Goal: Task Accomplishment & Management: Manage account settings

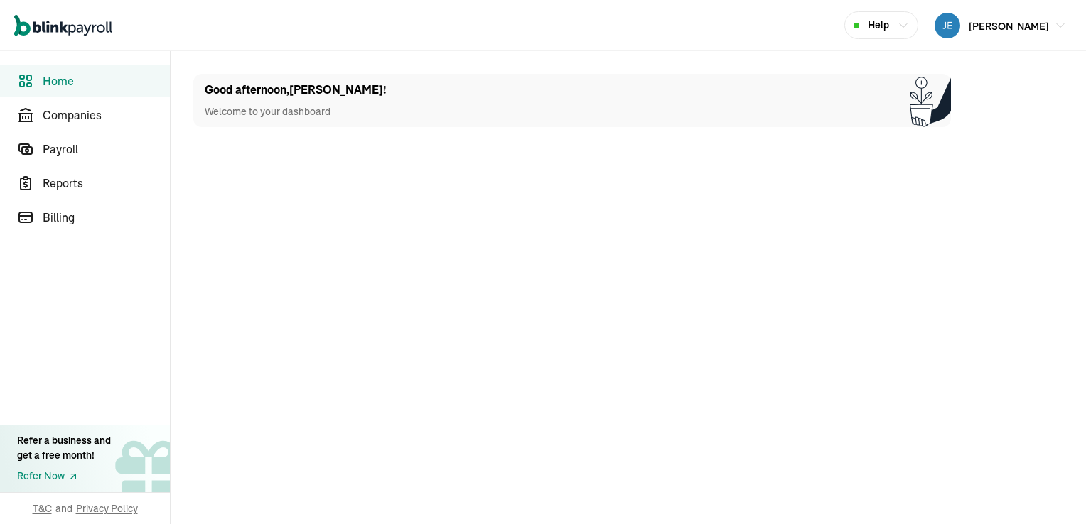
click at [85, 79] on span "Home" at bounding box center [106, 80] width 127 height 17
click at [60, 149] on span "Payroll" at bounding box center [106, 149] width 127 height 17
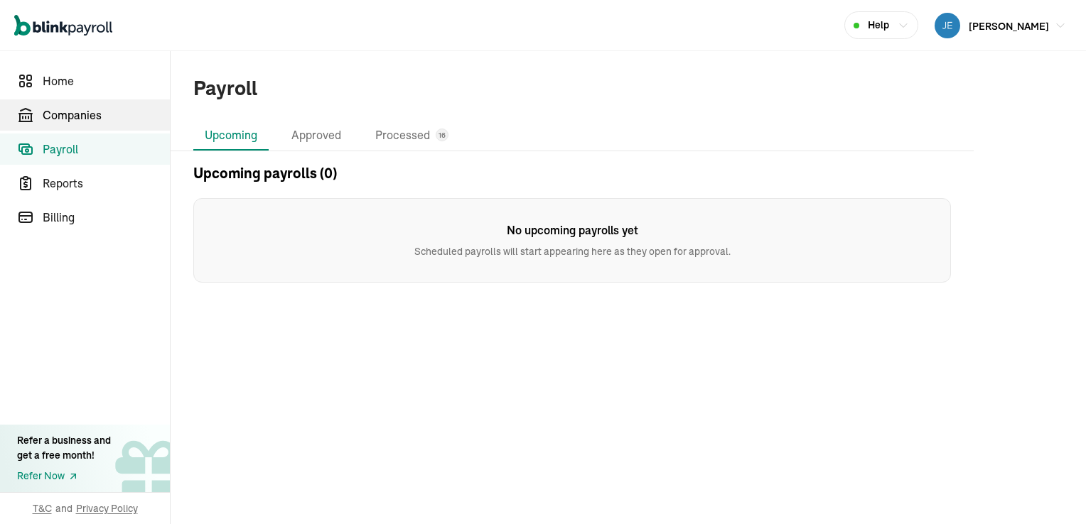
click at [82, 116] on span "Companies" at bounding box center [106, 115] width 127 height 17
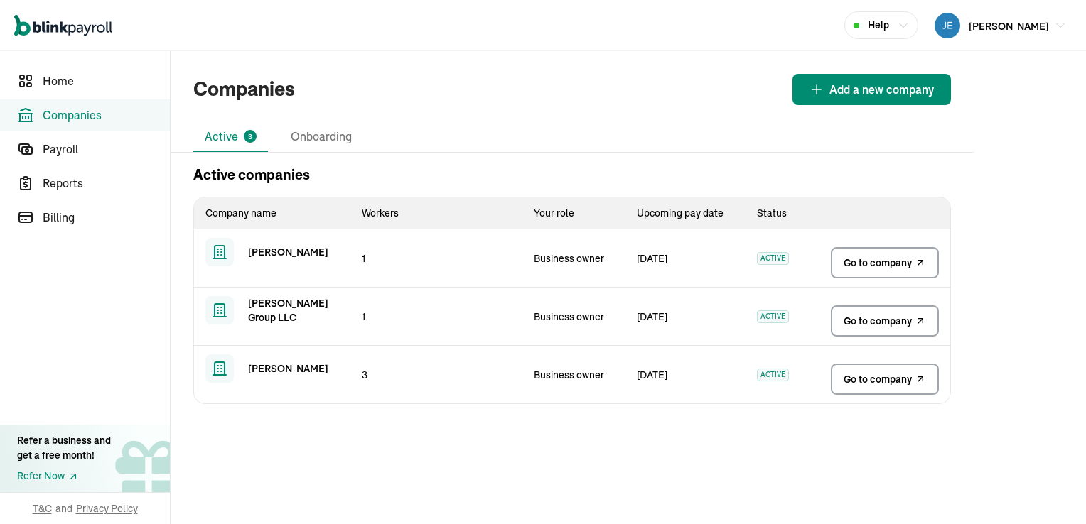
click at [883, 262] on span "Go to company" at bounding box center [878, 263] width 68 height 14
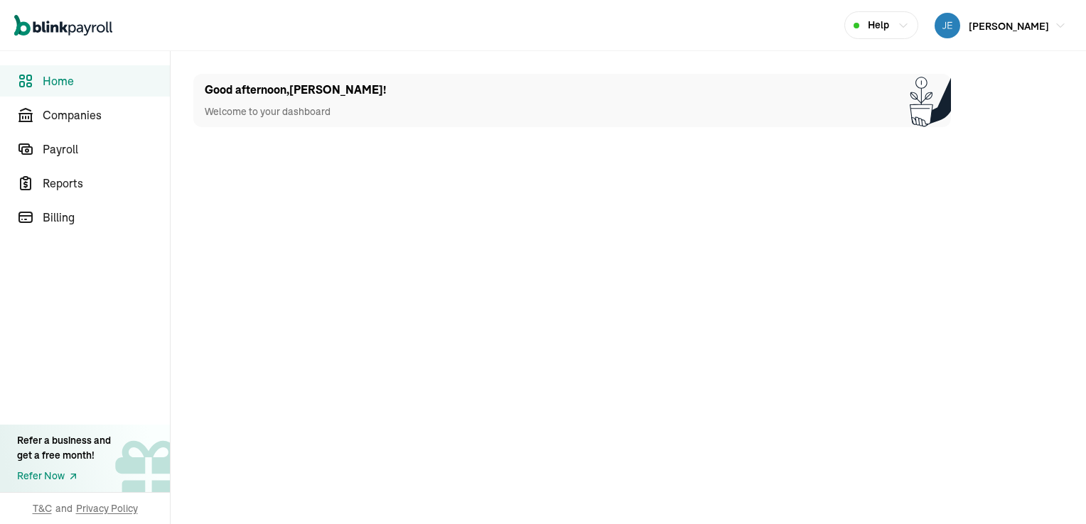
click at [85, 79] on span "Home" at bounding box center [106, 80] width 127 height 17
click at [60, 149] on span "Payroll" at bounding box center [106, 149] width 127 height 17
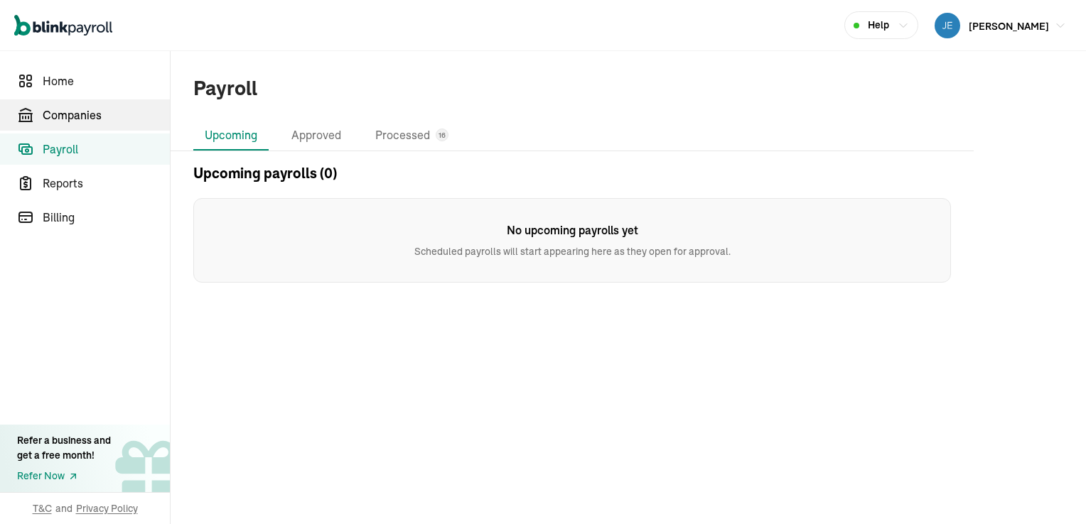
click at [82, 116] on span "Companies" at bounding box center [106, 115] width 127 height 17
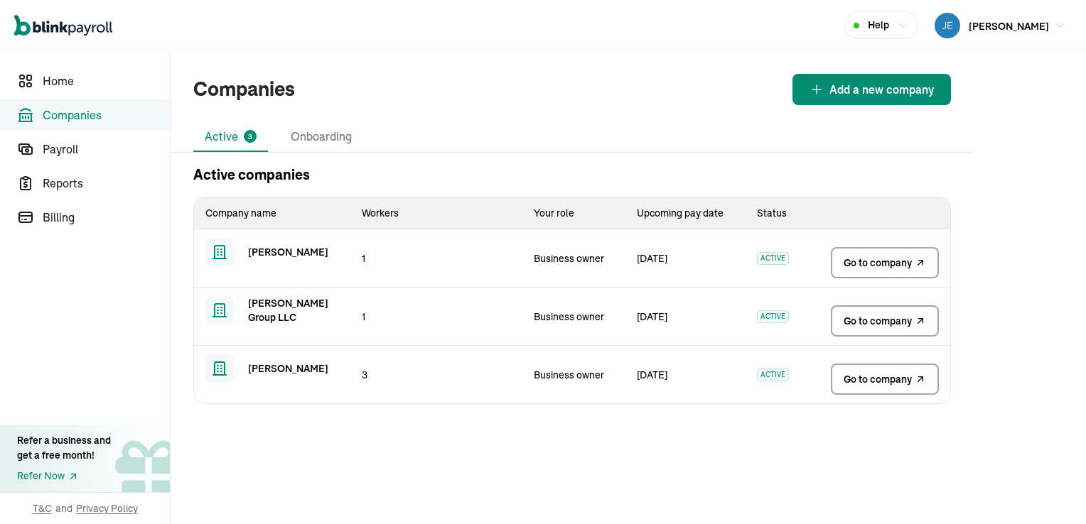
click at [883, 262] on span "Go to company" at bounding box center [878, 263] width 68 height 14
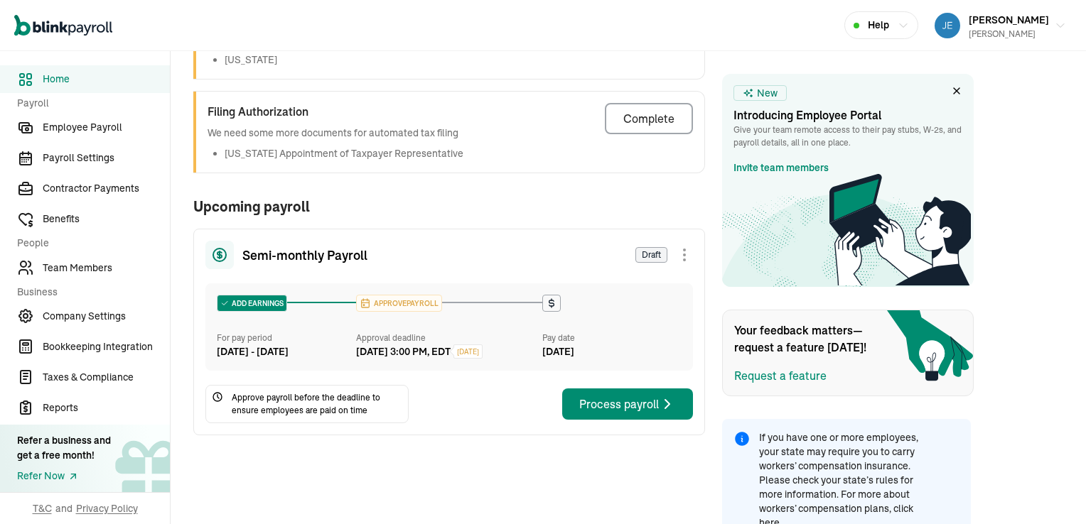
scroll to position [194, 0]
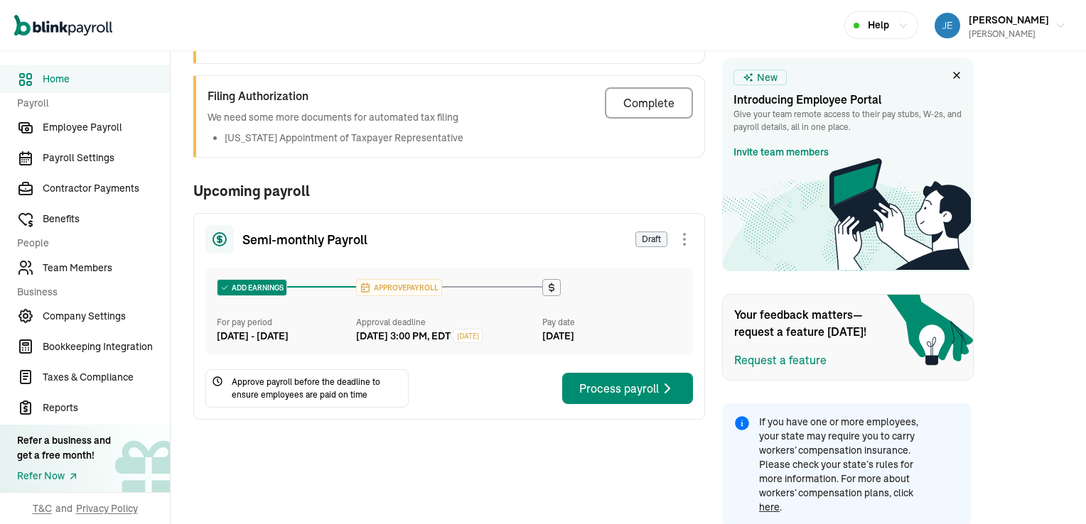
click at [1015, 314] on div "Good afternoon, JEAN! Things to do Complete the below tasks before running your…" at bounding box center [628, 191] width 915 height 669
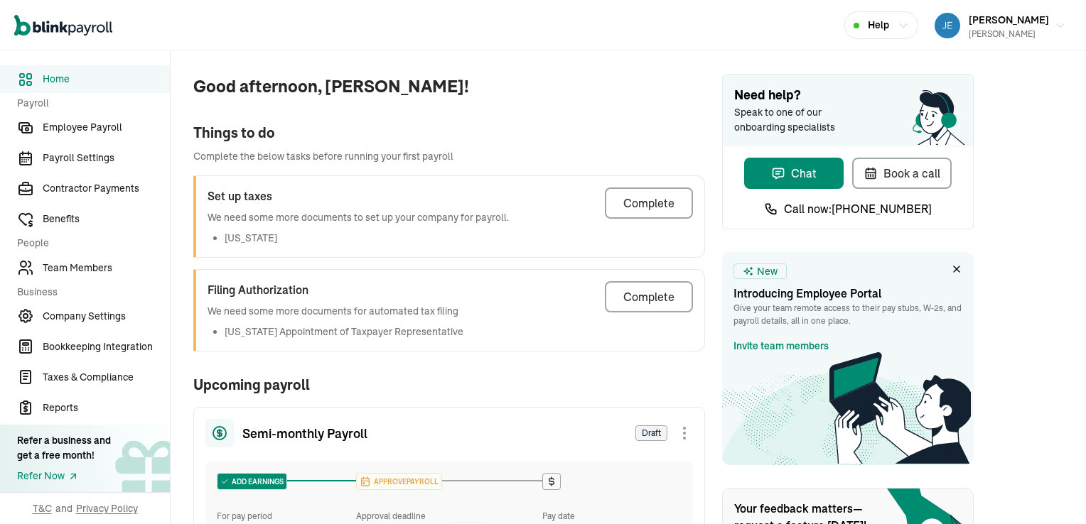
scroll to position [0, 0]
click at [364, 244] on li "New Jersey" at bounding box center [367, 238] width 284 height 15
drag, startPoint x: 476, startPoint y: 333, endPoint x: 487, endPoint y: 328, distance: 11.8
click at [478, 333] on div "Filing Authorization We need some more documents for automated tax filing New J…" at bounding box center [448, 310] width 511 height 81
click at [122, 312] on span "Company Settings" at bounding box center [106, 316] width 127 height 15
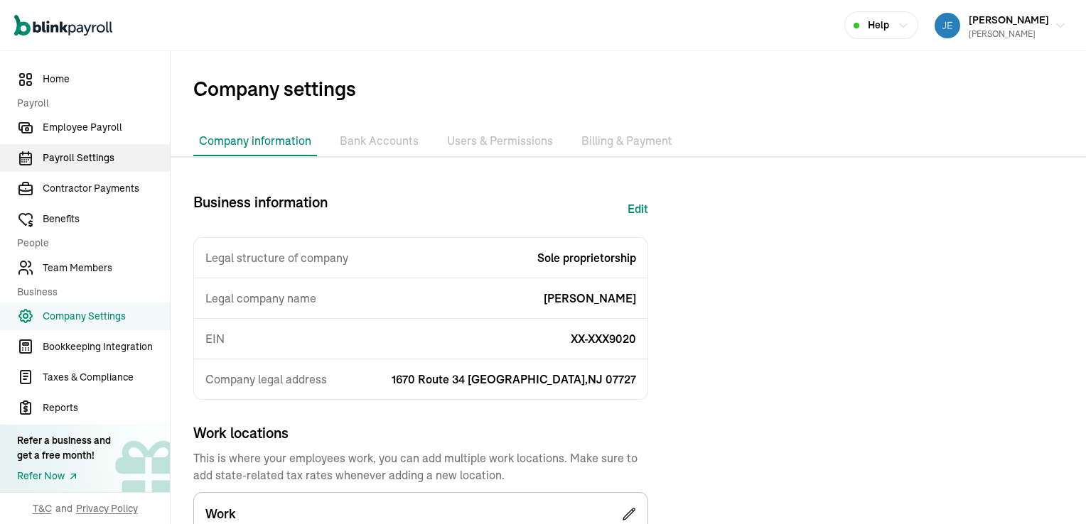
click at [82, 156] on span "Payroll Settings" at bounding box center [106, 158] width 127 height 15
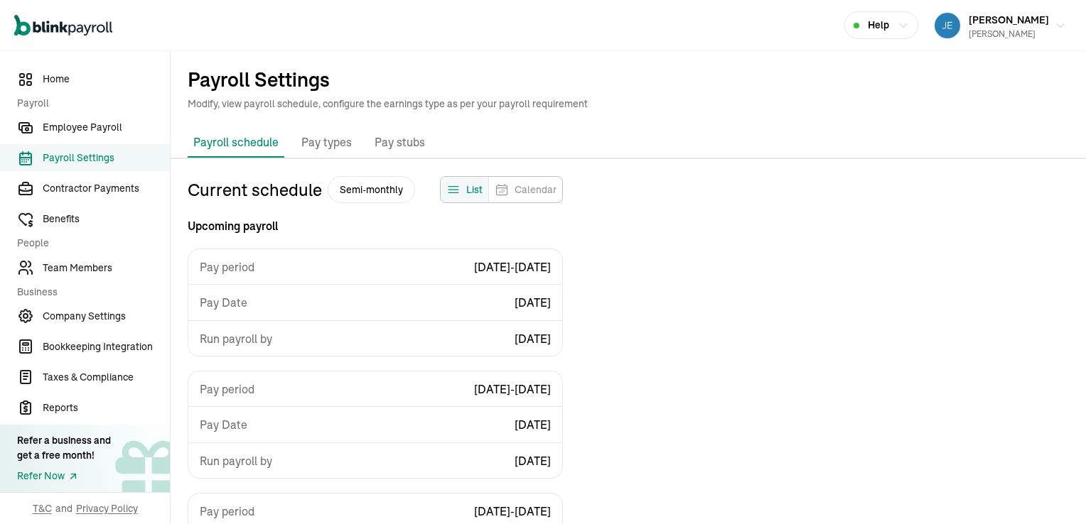
drag, startPoint x: 506, startPoint y: 262, endPoint x: 540, endPoint y: 260, distance: 34.2
click at [509, 262] on span "08/11/2025 - 08/24/2025" at bounding box center [512, 267] width 77 height 17
click at [458, 188] on icon "Feeds" at bounding box center [453, 190] width 14 height 14
click at [524, 189] on span "Calendar" at bounding box center [536, 190] width 42 height 14
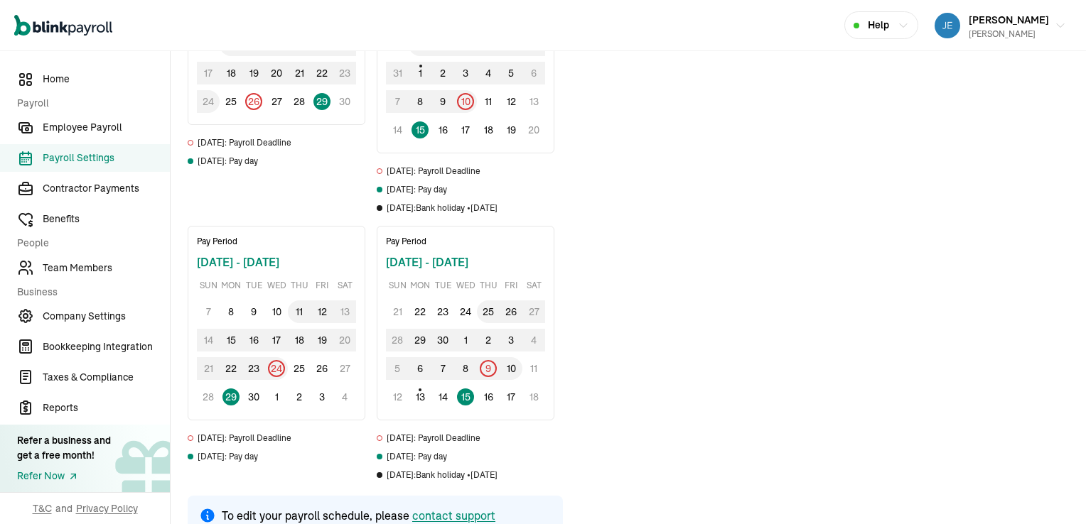
scroll to position [308, 0]
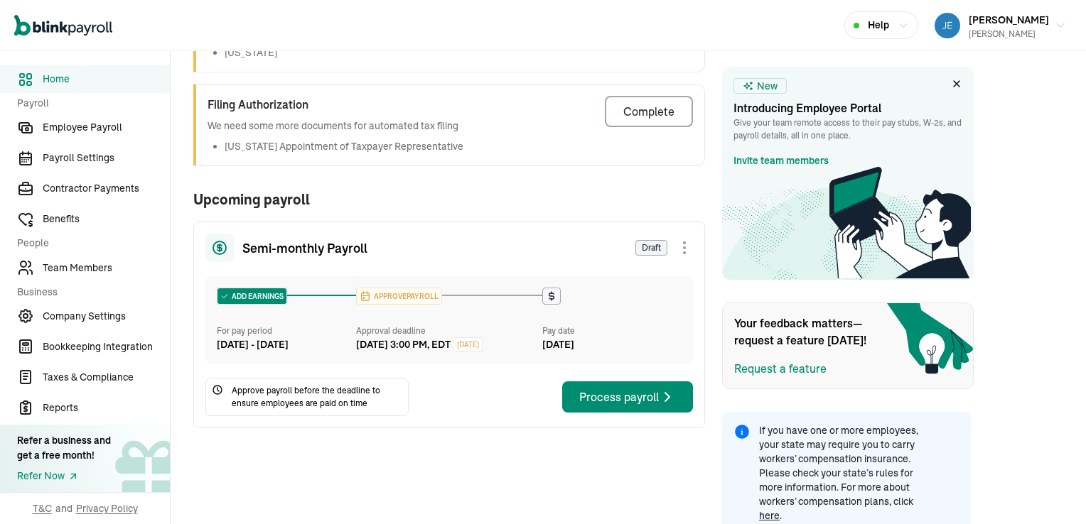
scroll to position [194, 0]
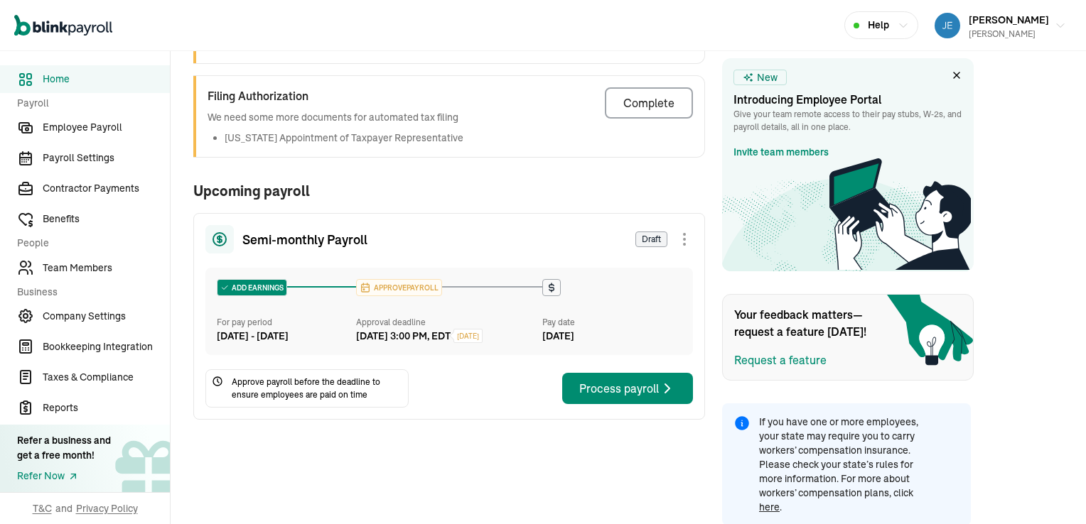
click at [1015, 314] on div "Good afternoon, JEAN! Things to do Complete the below tasks before running your…" at bounding box center [628, 191] width 915 height 669
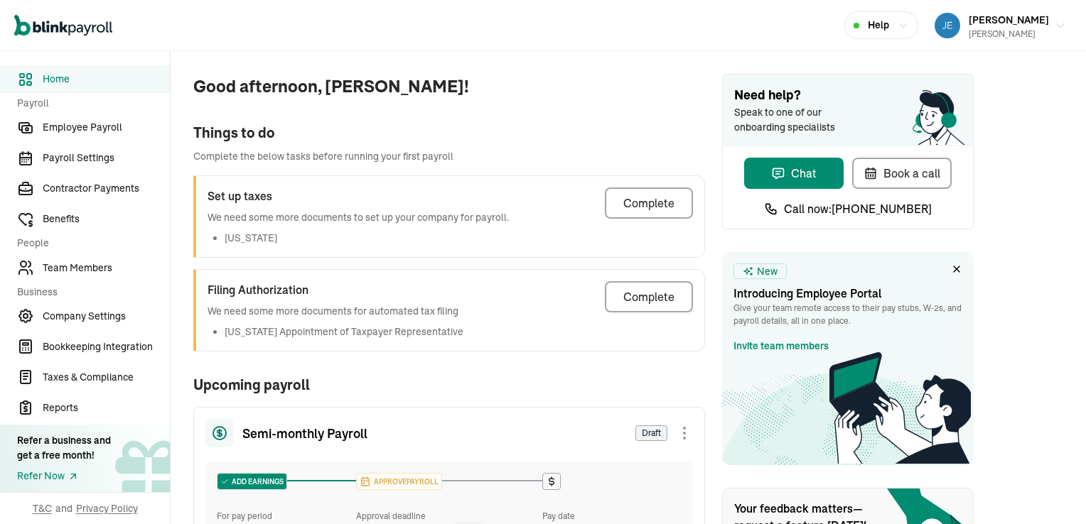
scroll to position [0, 0]
click at [364, 244] on li "New Jersey" at bounding box center [367, 238] width 284 height 15
drag, startPoint x: 476, startPoint y: 333, endPoint x: 487, endPoint y: 328, distance: 11.8
click at [478, 333] on div "Filing Authorization We need some more documents for automated tax filing New J…" at bounding box center [448, 310] width 511 height 81
click at [122, 312] on span "Company Settings" at bounding box center [106, 316] width 127 height 15
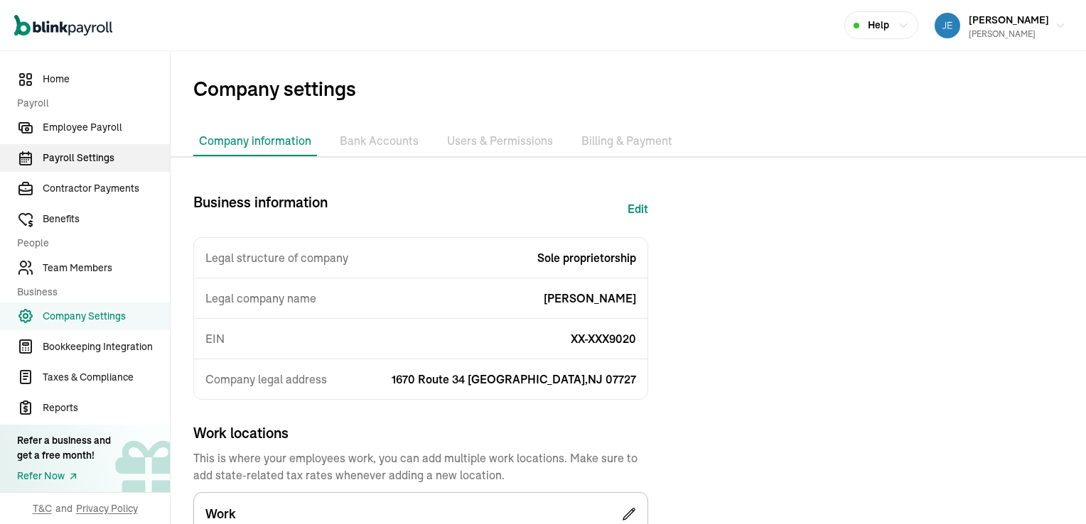
click at [82, 156] on span "Payroll Settings" at bounding box center [106, 158] width 127 height 15
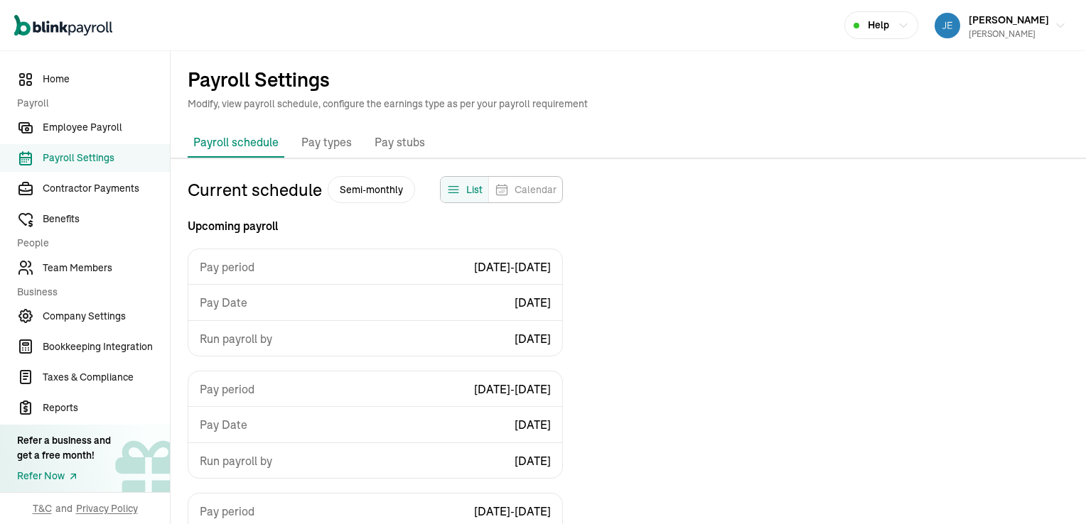
drag, startPoint x: 506, startPoint y: 262, endPoint x: 540, endPoint y: 260, distance: 34.2
click at [509, 262] on span "08/11/2025 - 08/24/2025" at bounding box center [512, 267] width 77 height 17
click at [458, 188] on icon "Feeds" at bounding box center [453, 190] width 14 height 14
click at [524, 189] on span "Calendar" at bounding box center [536, 190] width 42 height 14
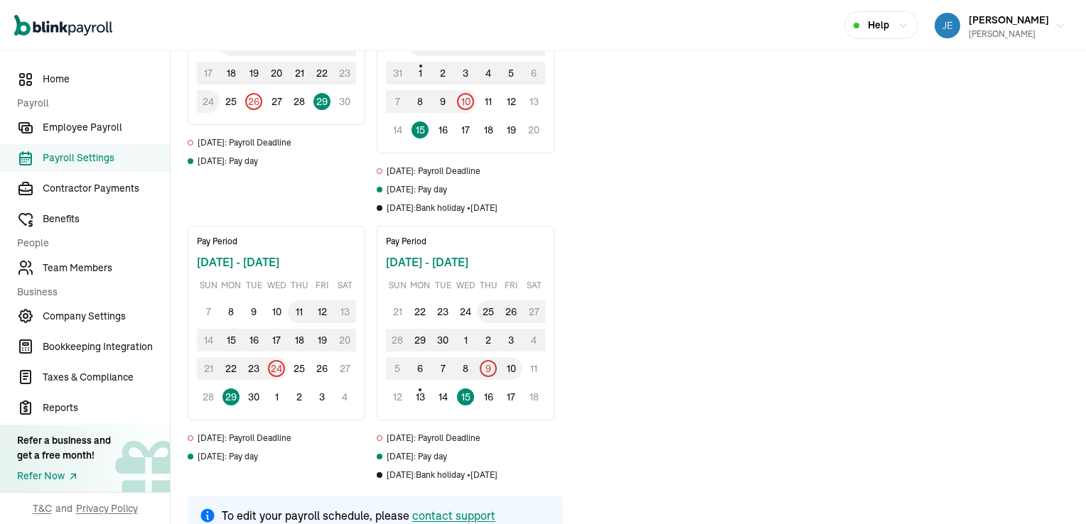
scroll to position [308, 0]
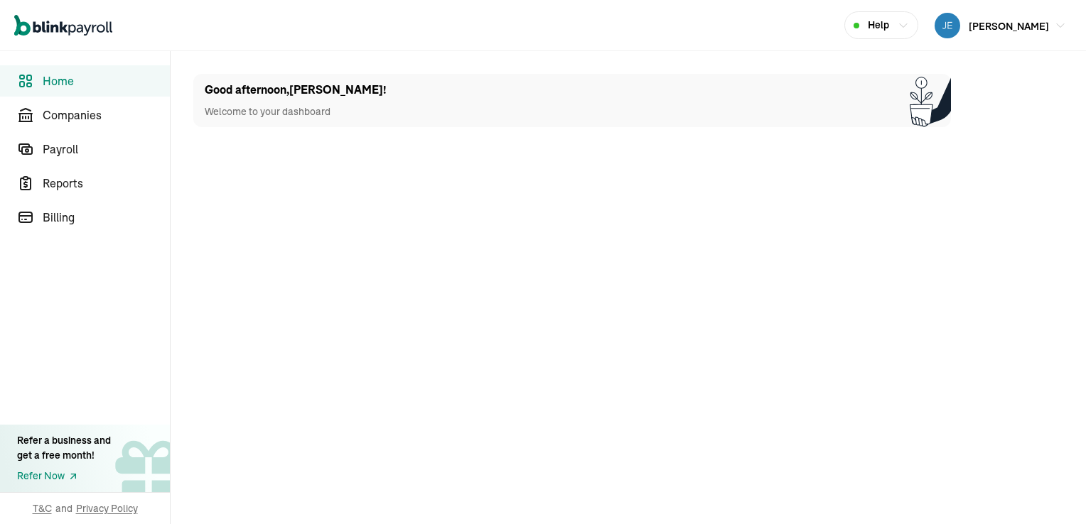
click at [81, 78] on span "Home" at bounding box center [106, 80] width 127 height 17
click at [97, 114] on span "Companies" at bounding box center [106, 115] width 127 height 17
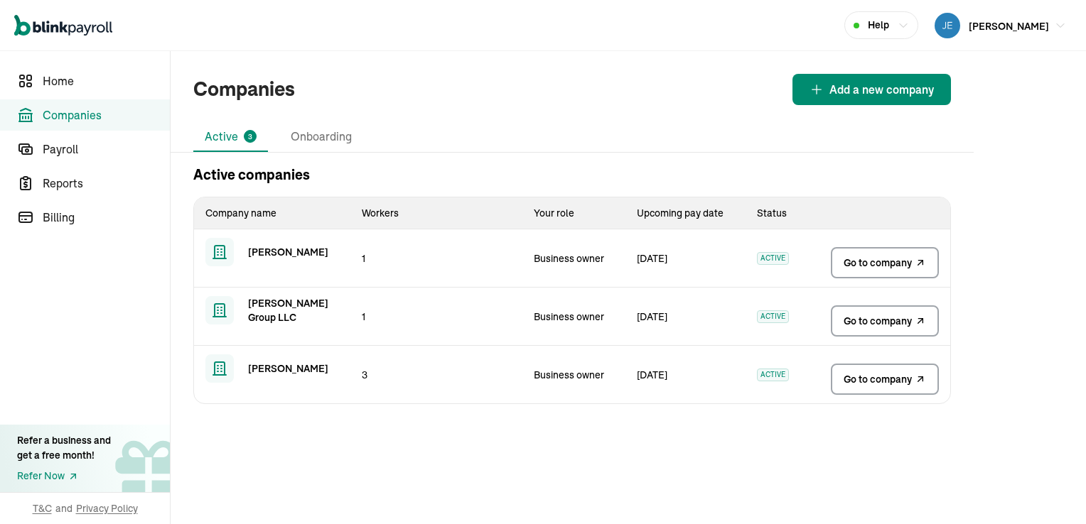
click at [886, 262] on span "Go to company" at bounding box center [878, 263] width 68 height 14
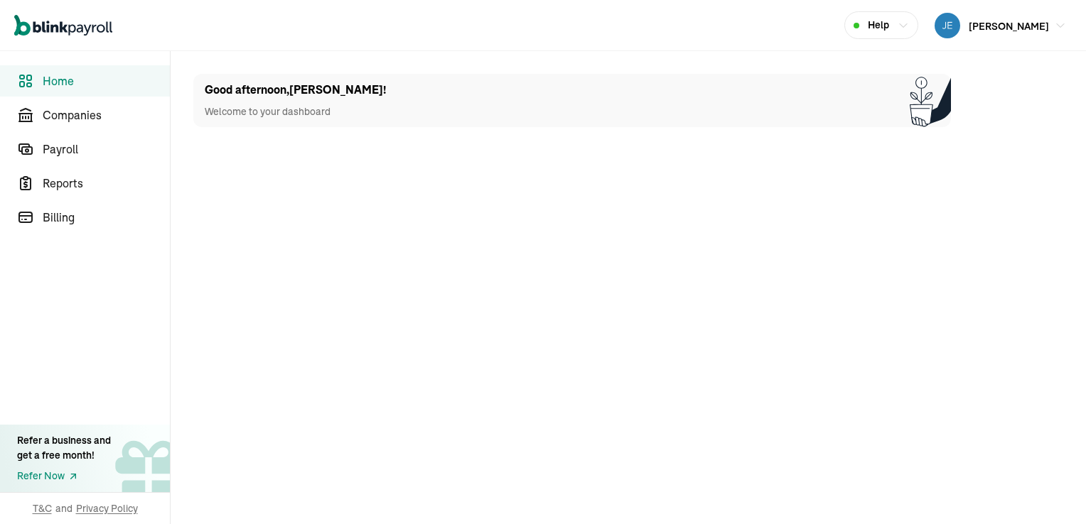
click at [81, 78] on span "Home" at bounding box center [106, 80] width 127 height 17
click at [97, 114] on span "Companies" at bounding box center [106, 115] width 127 height 17
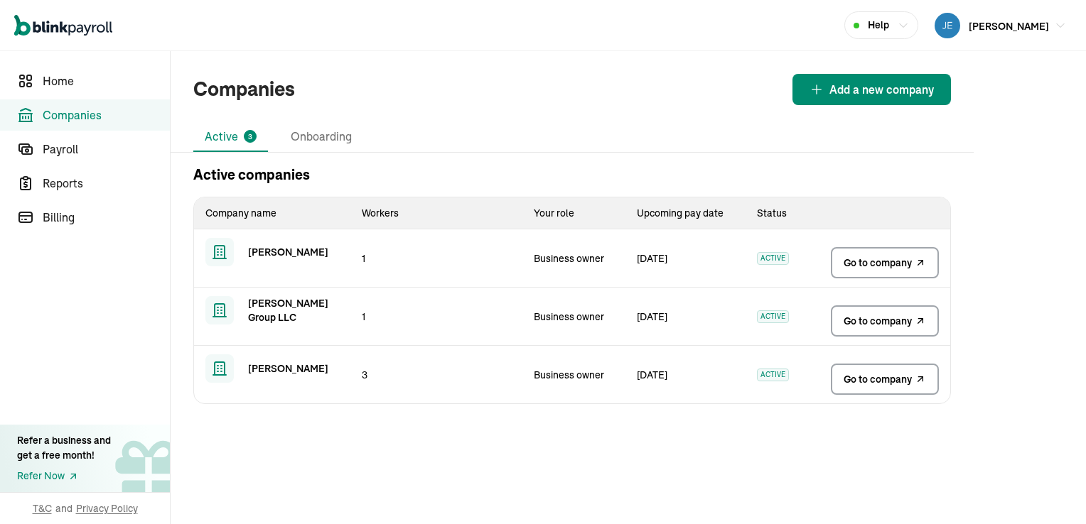
click at [886, 262] on span "Go to company" at bounding box center [878, 263] width 68 height 14
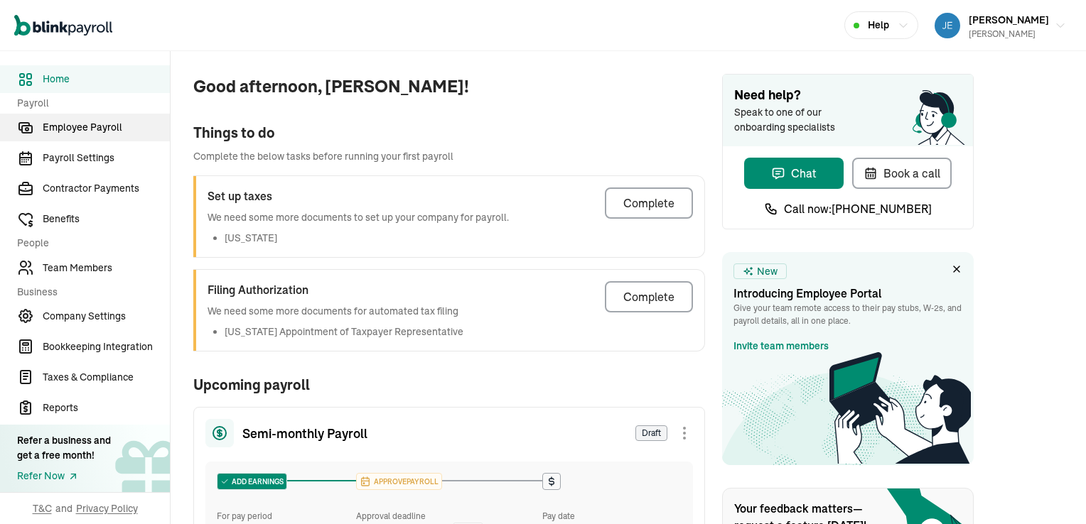
click at [108, 127] on span "Employee Payroll" at bounding box center [106, 127] width 127 height 15
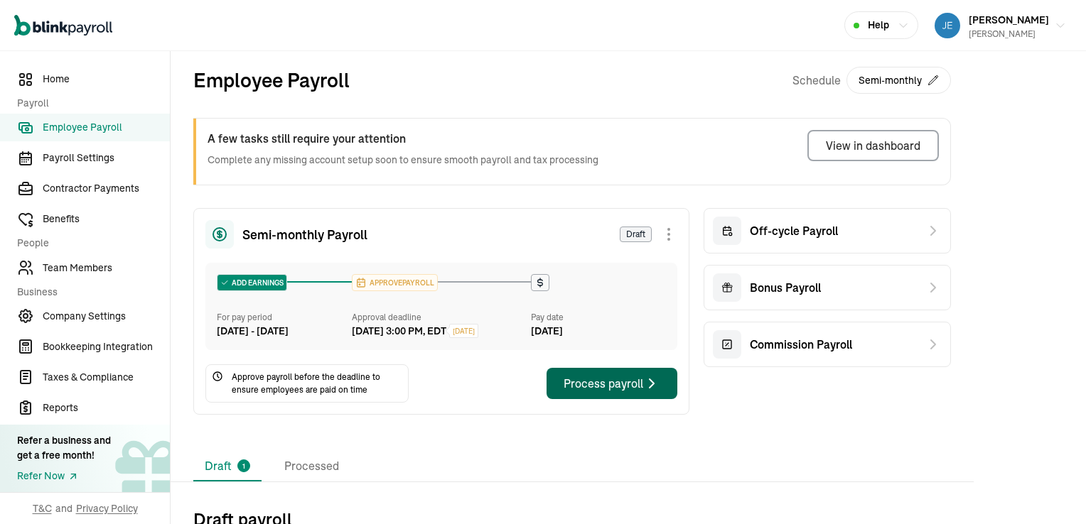
click at [601, 392] on div "Process payroll" at bounding box center [612, 383] width 97 height 17
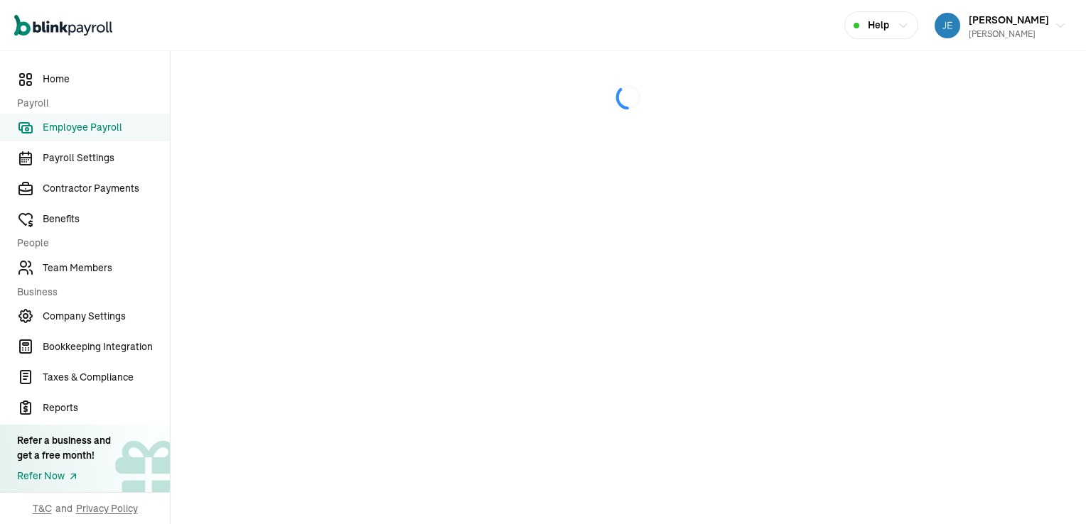
select select "direct_deposit"
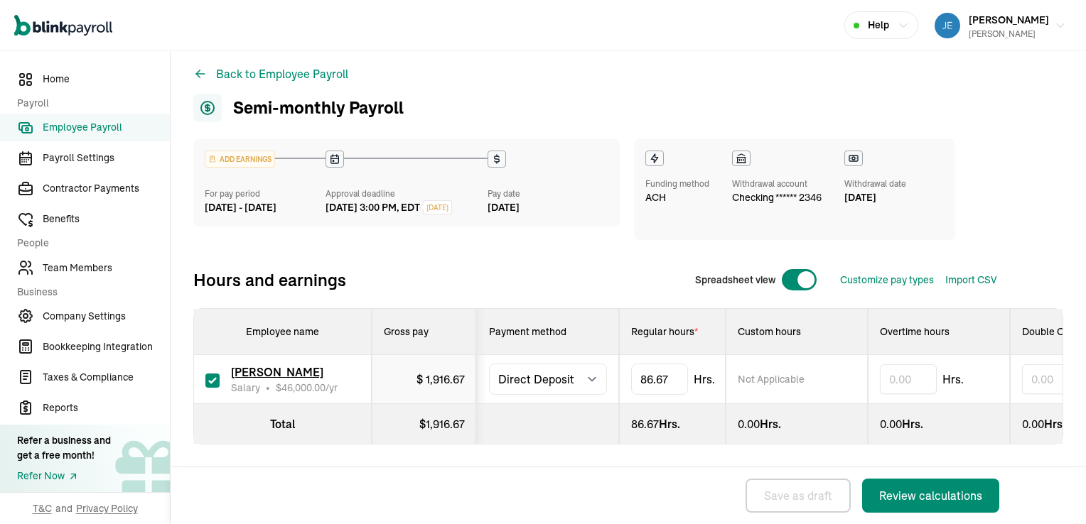
scroll to position [0, 1]
click at [926, 495] on div "Review calculations" at bounding box center [930, 496] width 103 height 17
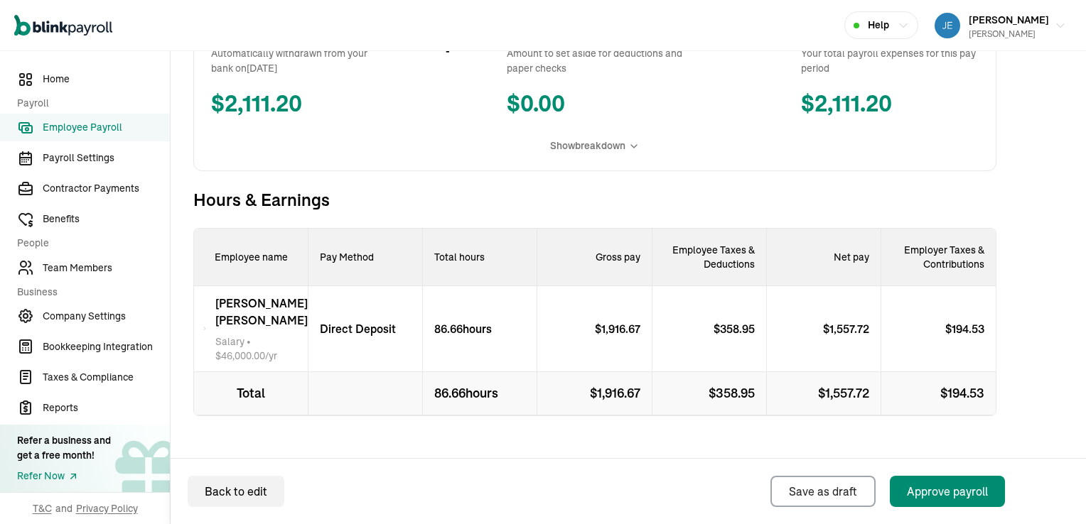
scroll to position [302, 0]
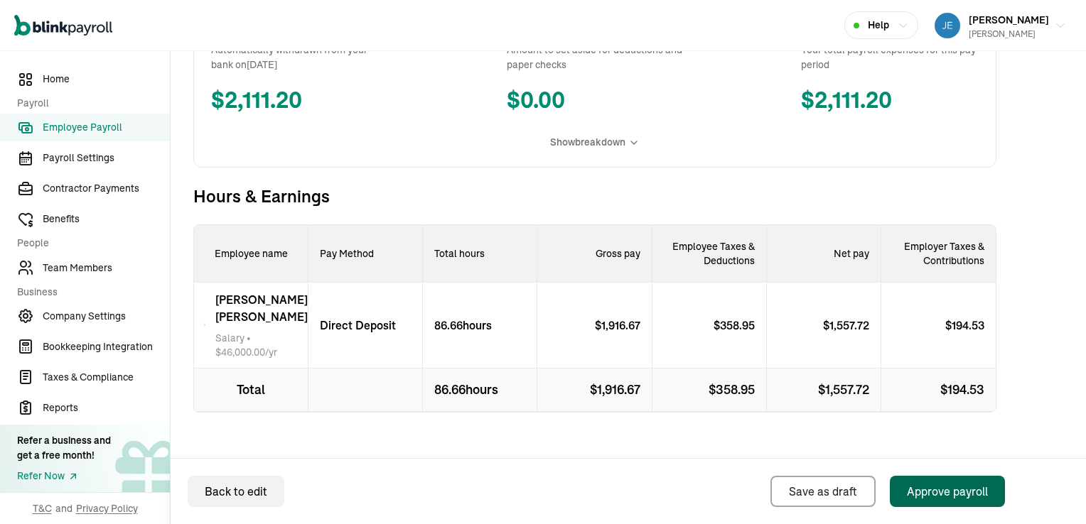
click at [940, 490] on div "Approve payroll" at bounding box center [947, 491] width 81 height 17
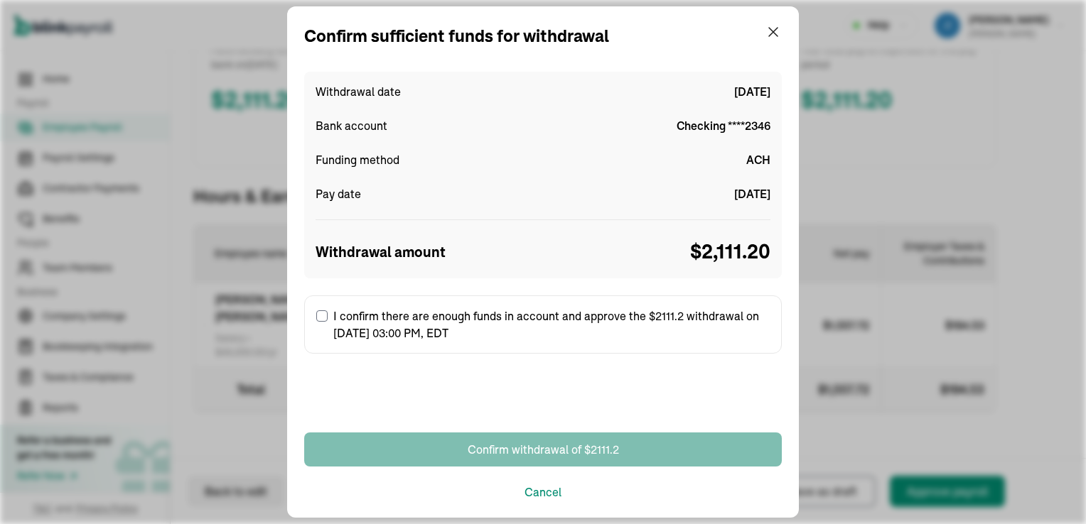
drag, startPoint x: 323, startPoint y: 314, endPoint x: 466, endPoint y: 331, distance: 144.6
click at [324, 314] on input "I confirm there are enough funds in account and approve the $2111.2 withdrawal …" at bounding box center [321, 316] width 11 height 11
checkbox input "true"
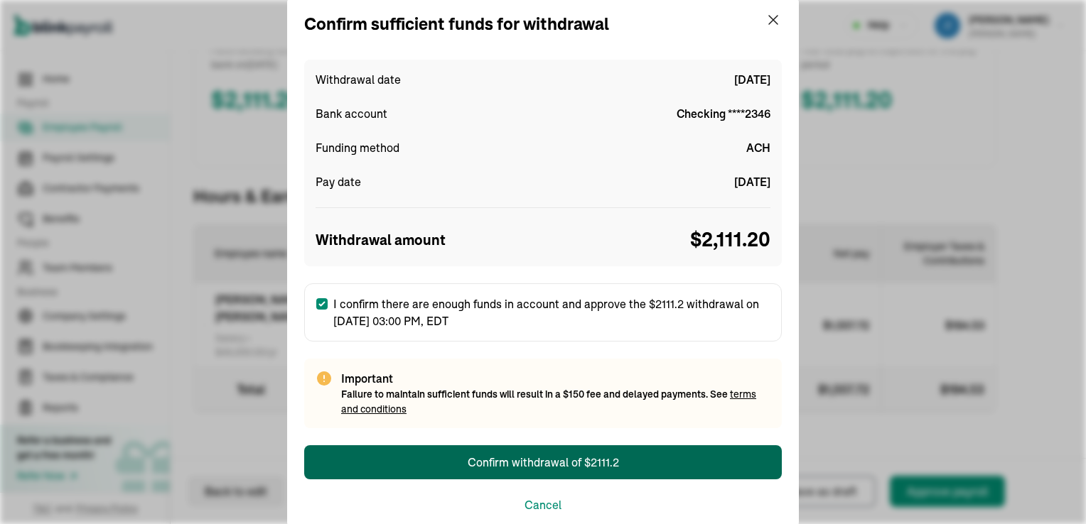
click at [526, 461] on div "Confirm withdrawal of $2111.2" at bounding box center [543, 462] width 151 height 17
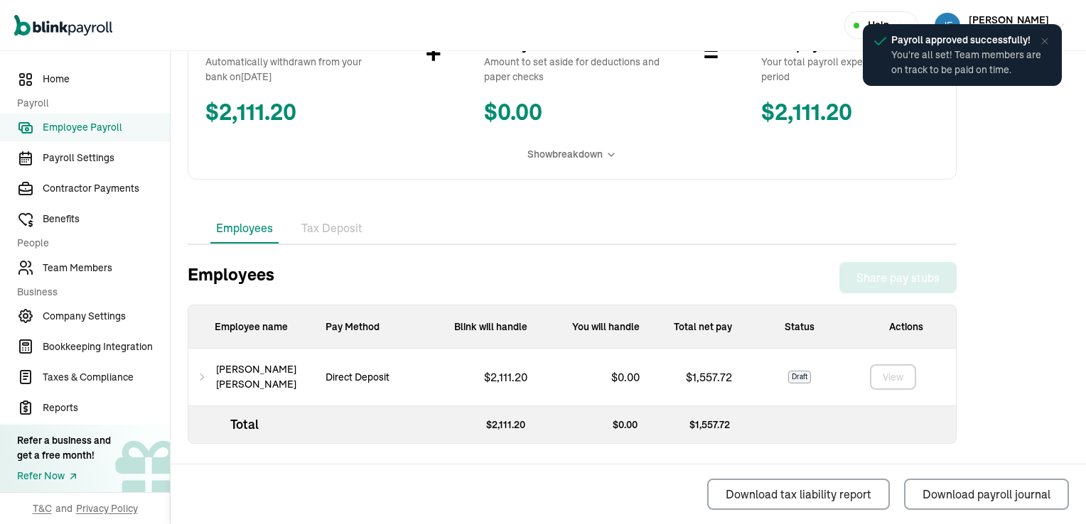
scroll to position [302, 0]
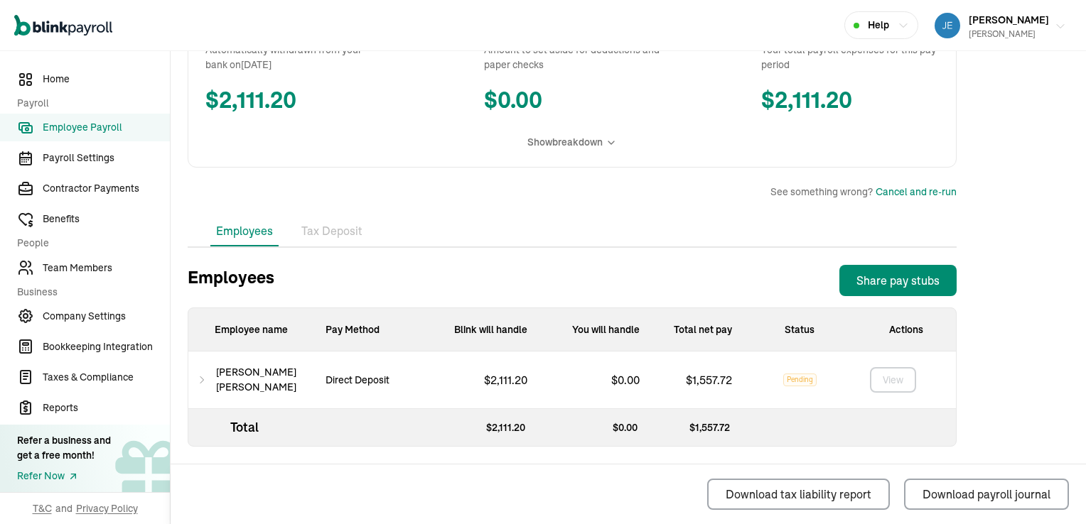
click at [974, 32] on div "[PERSON_NAME]" at bounding box center [1009, 34] width 80 height 13
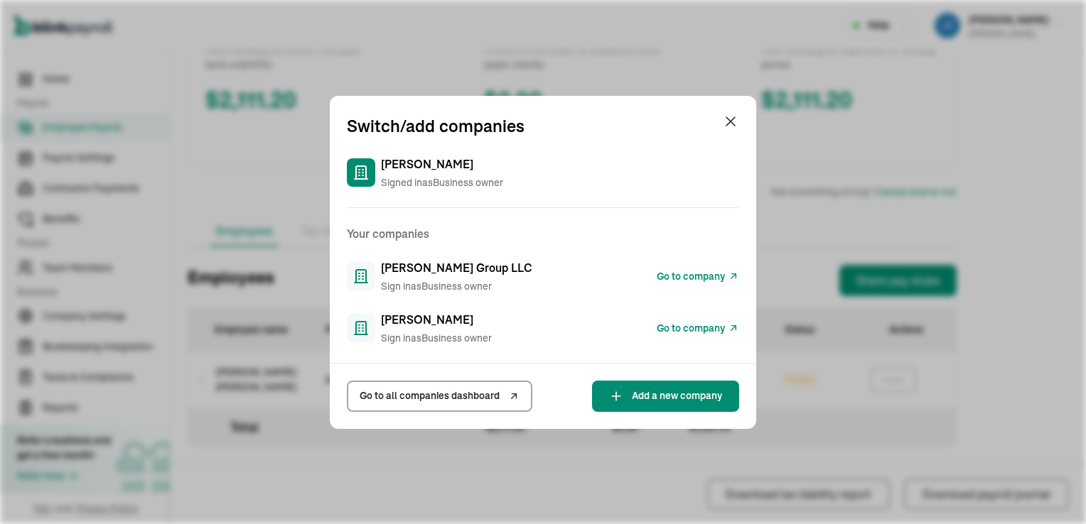
click at [711, 276] on span "Go to company" at bounding box center [691, 276] width 68 height 15
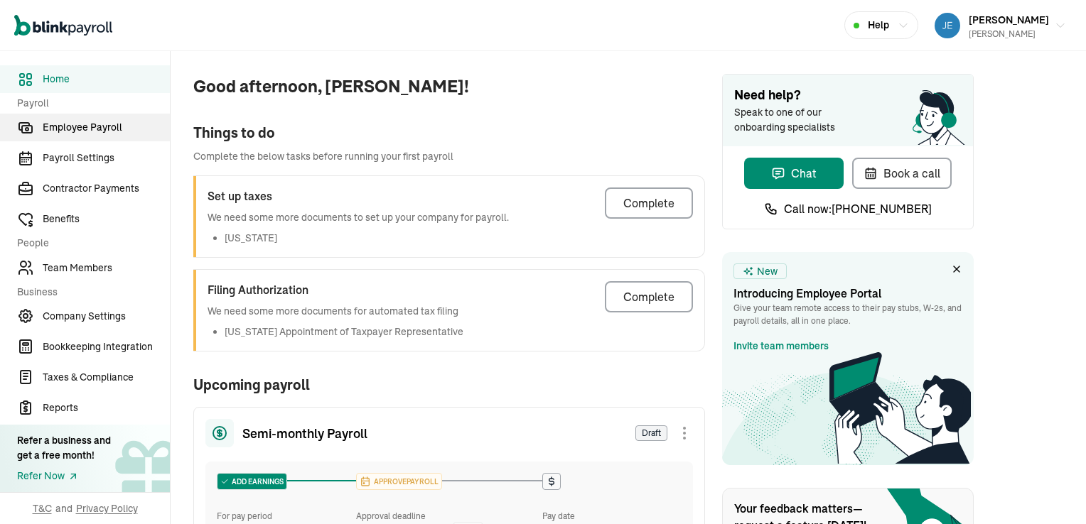
click at [108, 127] on span "Employee Payroll" at bounding box center [106, 127] width 127 height 15
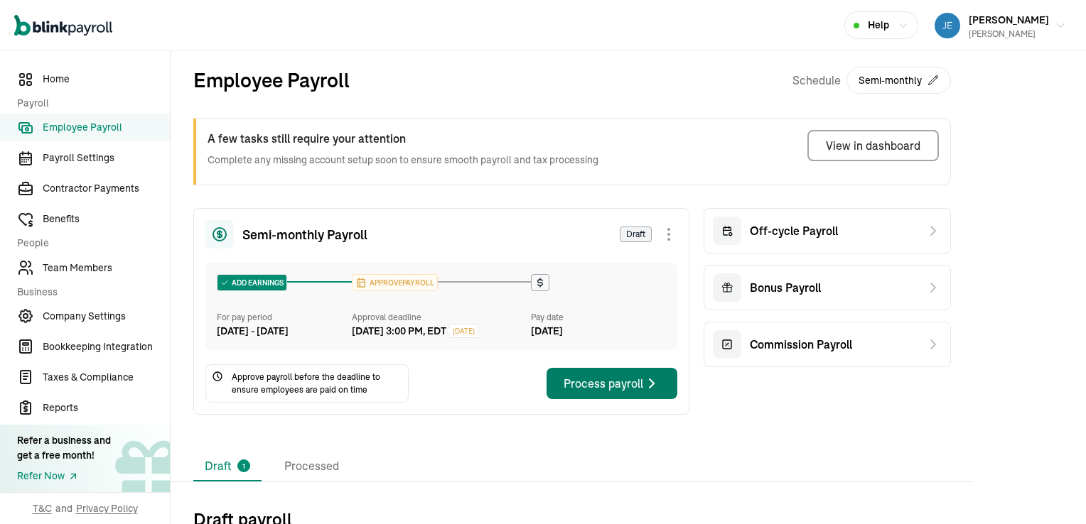
click at [601, 392] on div "Process payroll" at bounding box center [612, 383] width 97 height 17
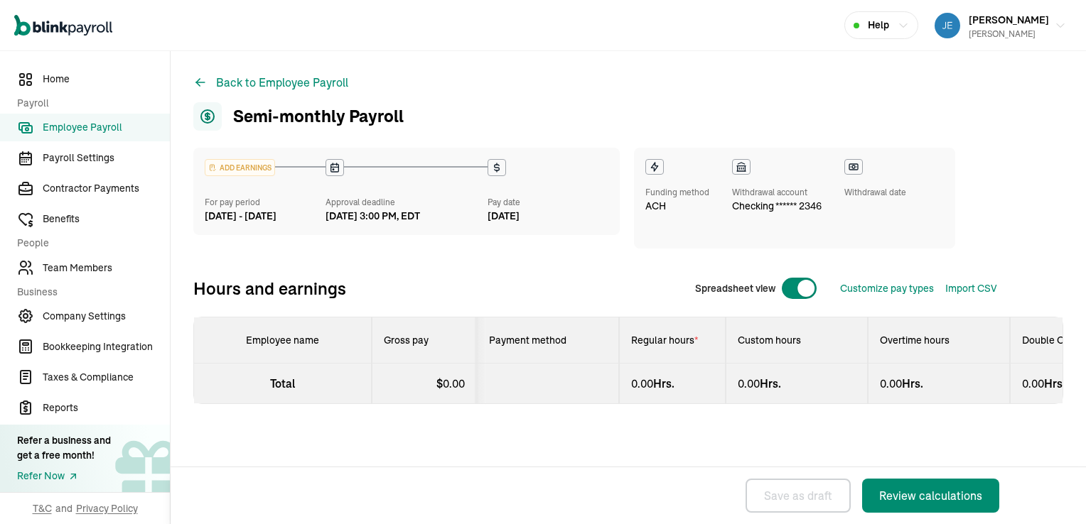
select select "direct_deposit"
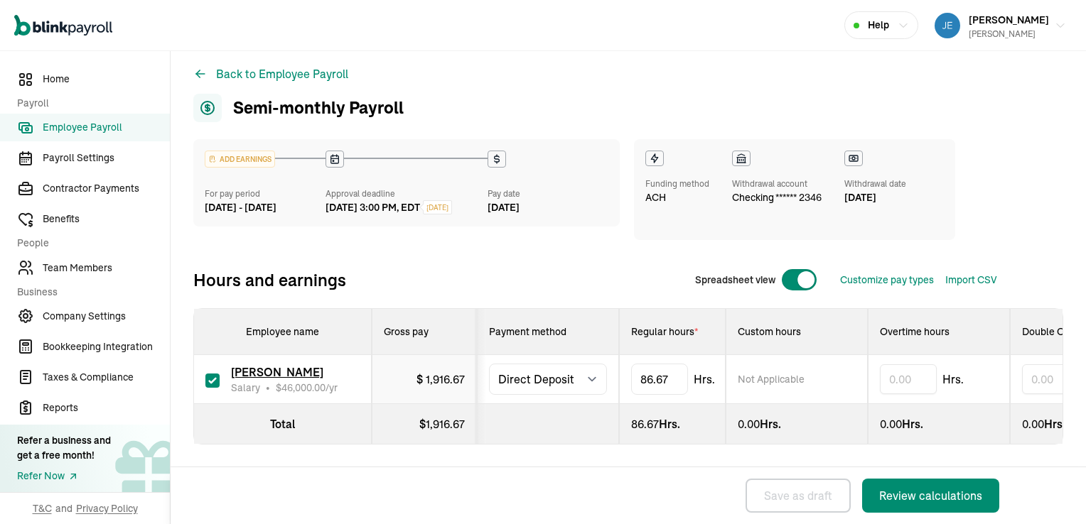
scroll to position [0, 1]
click at [926, 495] on div "Review calculations" at bounding box center [930, 496] width 103 height 17
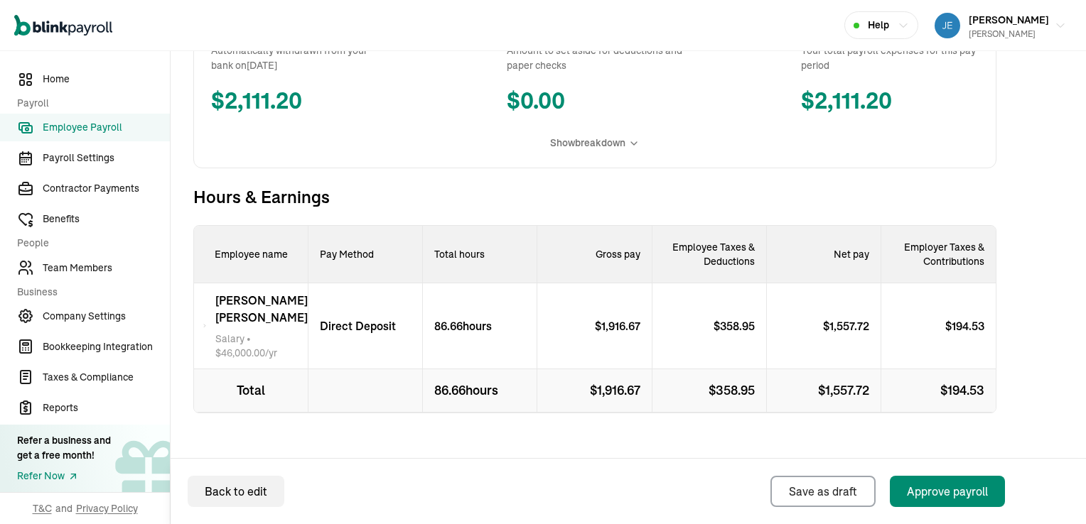
scroll to position [302, 0]
click at [940, 490] on div "Approve payroll" at bounding box center [947, 491] width 81 height 17
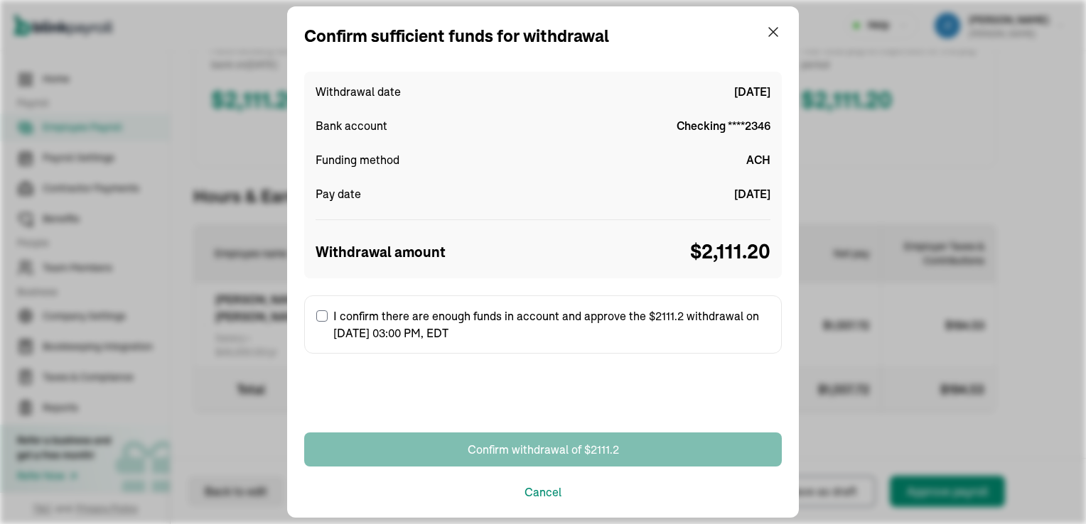
click at [324, 314] on input "I confirm there are enough funds in account and approve the $2111.2 withdrawal …" at bounding box center [321, 316] width 11 height 11
checkbox input "true"
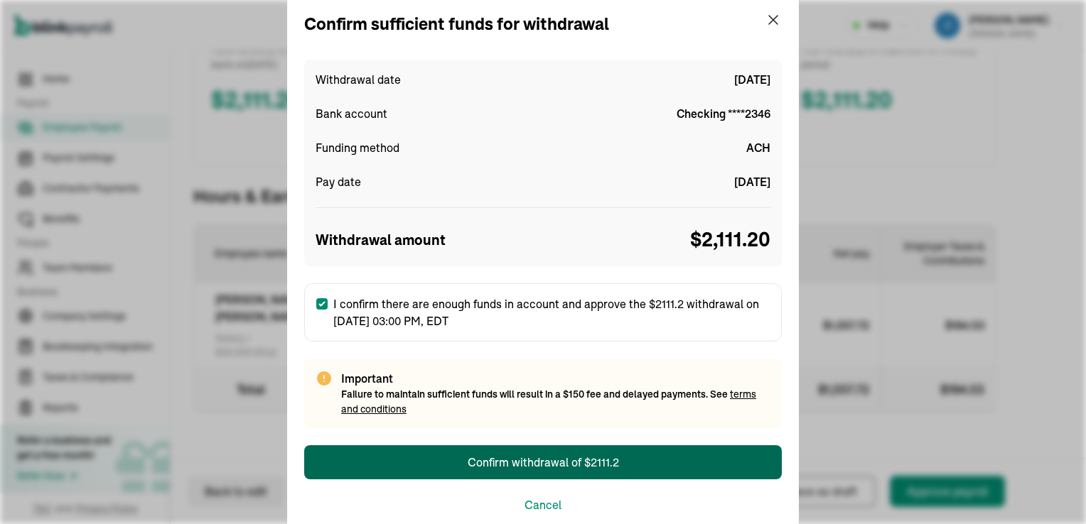
click at [526, 461] on div "Confirm withdrawal of $2111.2" at bounding box center [543, 462] width 151 height 17
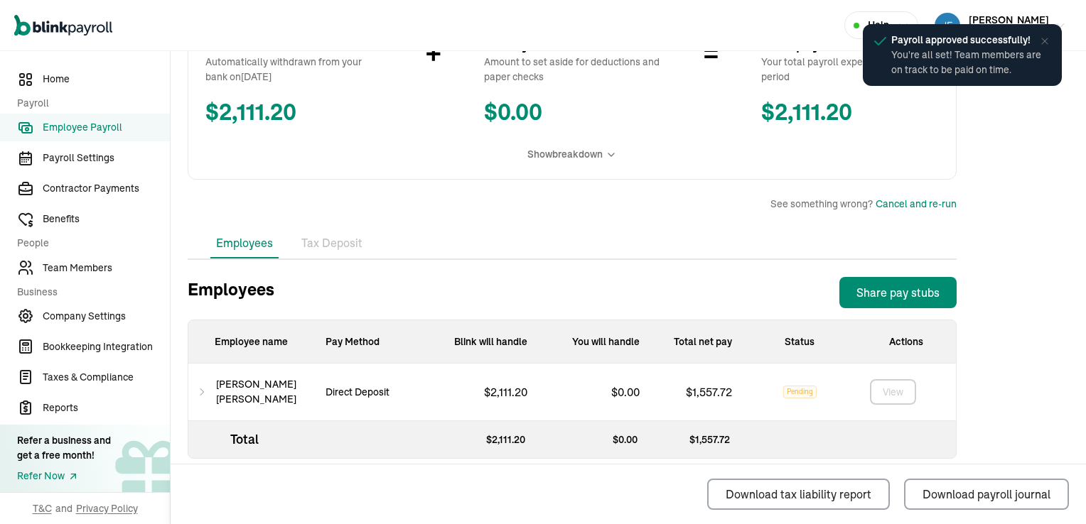
scroll to position [302, 0]
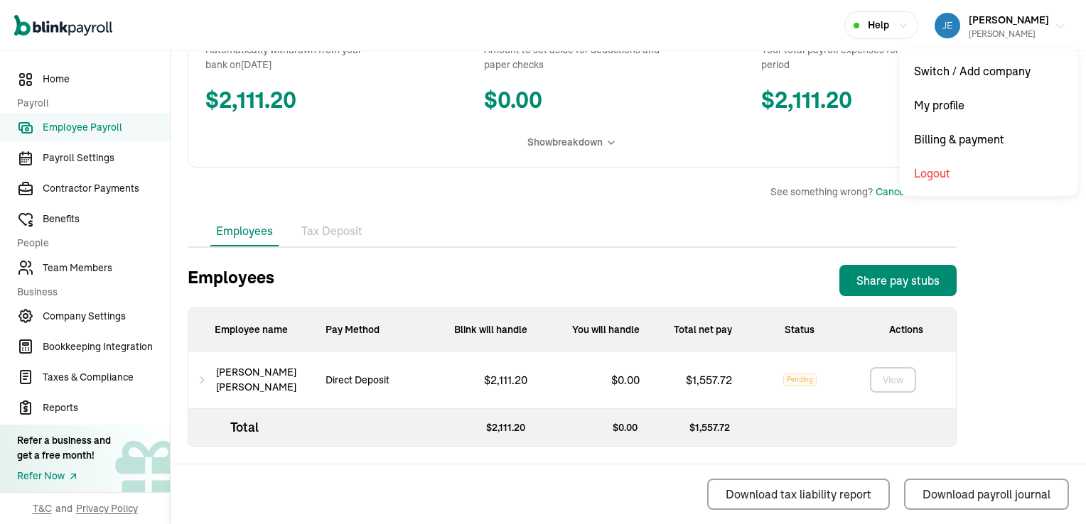
click at [974, 32] on div "[PERSON_NAME]" at bounding box center [1009, 34] width 80 height 13
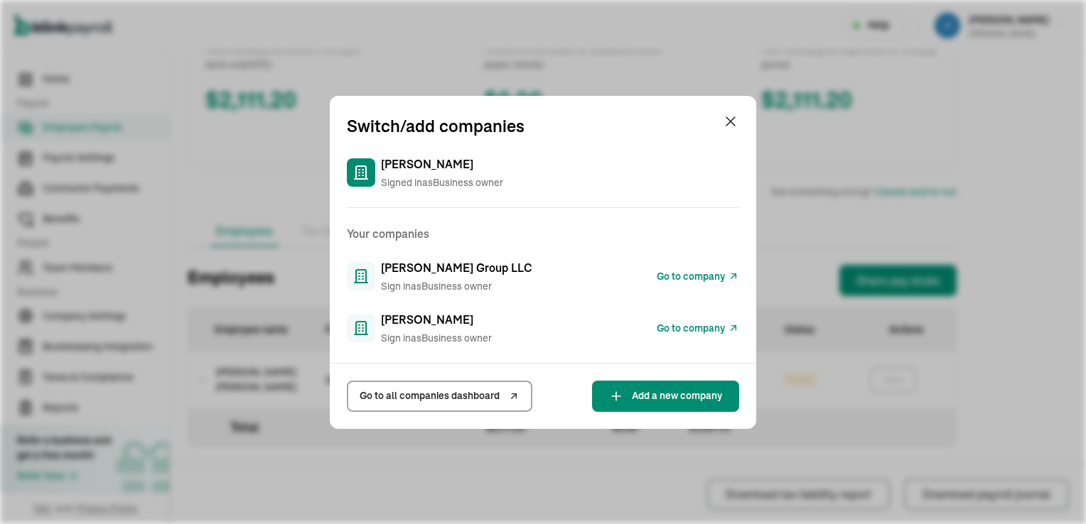
click at [711, 276] on span "Go to company" at bounding box center [691, 276] width 68 height 15
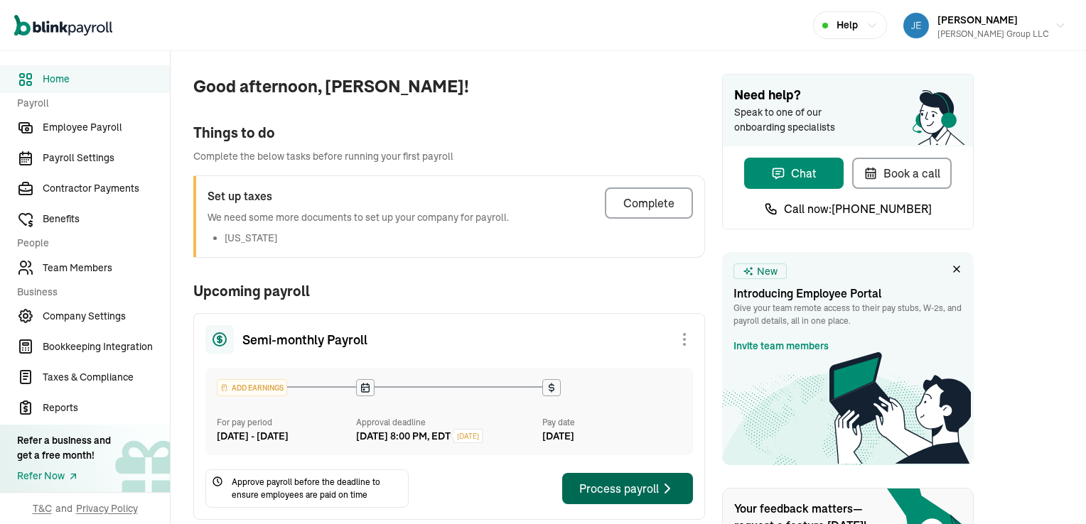
click at [624, 497] on div "Process payroll" at bounding box center [627, 488] width 97 height 17
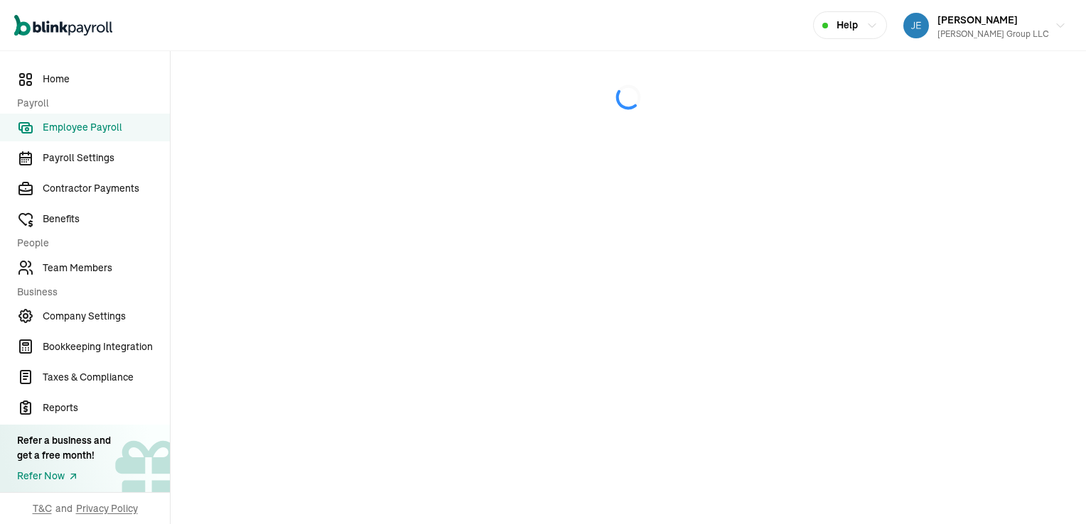
select select "direct_deposit"
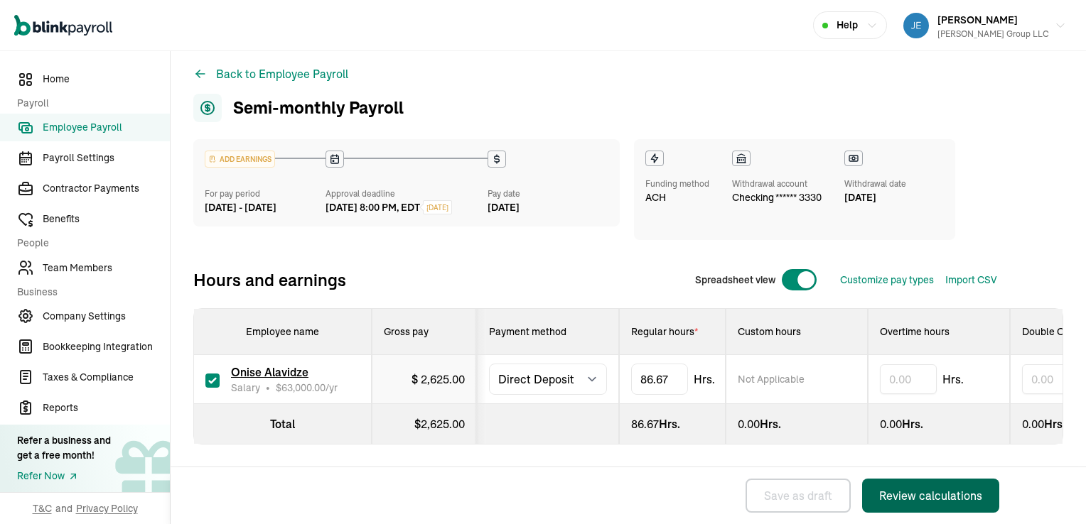
click at [913, 490] on div "Review calculations" at bounding box center [930, 496] width 103 height 17
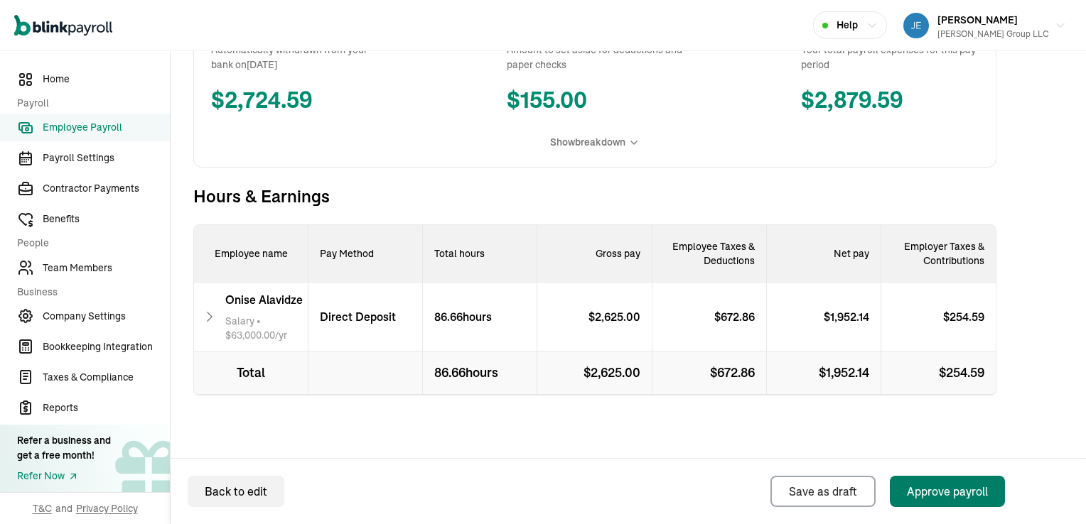
click at [949, 490] on div "Approve payroll" at bounding box center [947, 491] width 81 height 17
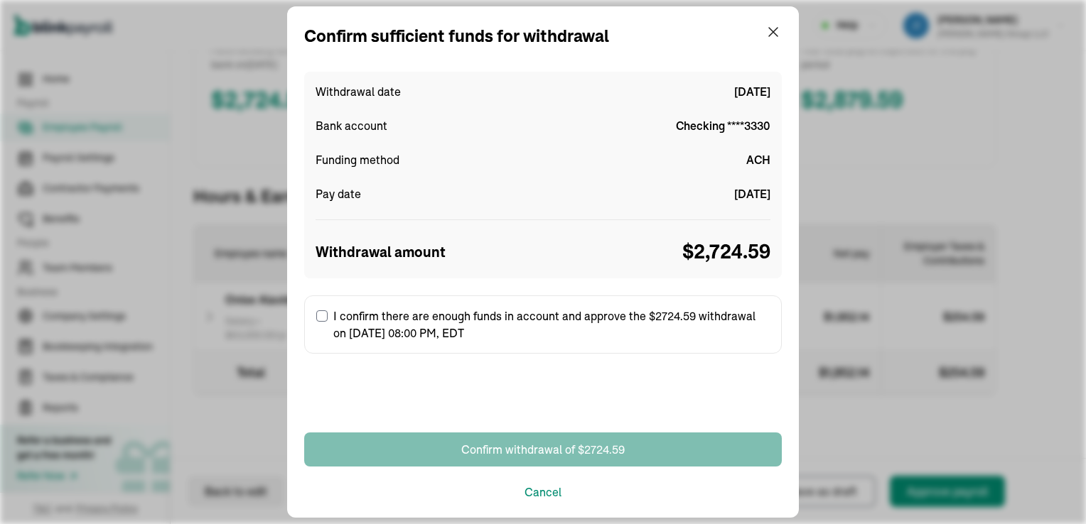
click at [323, 315] on input "I confirm there are enough funds in account and approve the $2724.59 withdrawal…" at bounding box center [321, 316] width 11 height 11
checkbox input "true"
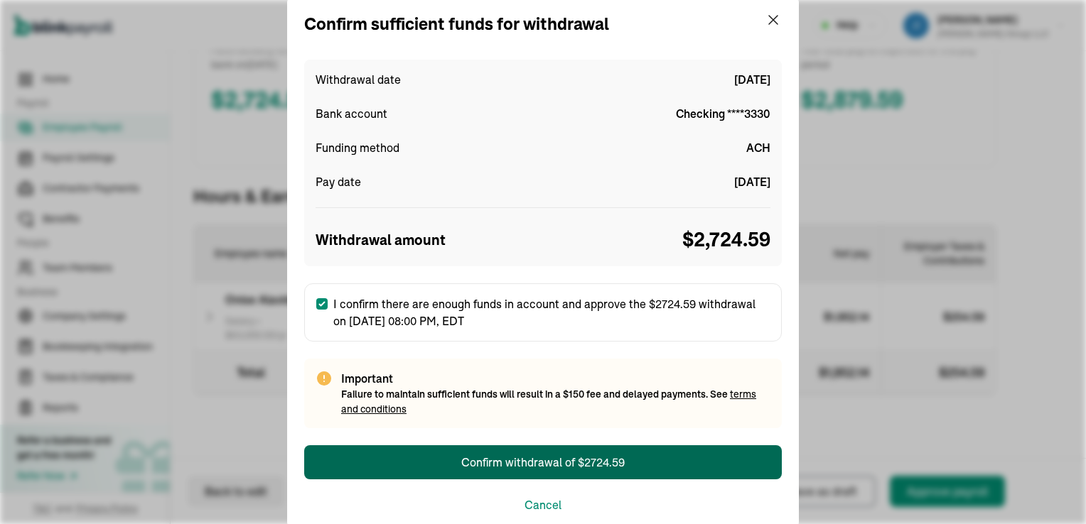
click at [527, 461] on div "Confirm withdrawal of $2724.59" at bounding box center [542, 462] width 163 height 17
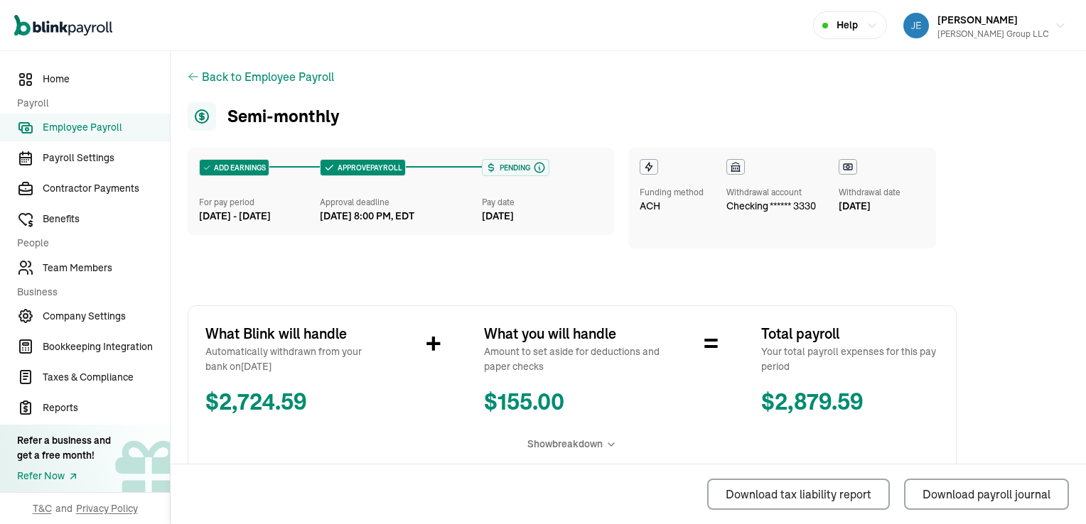
click at [556, 214] on div "[DATE]" at bounding box center [542, 216] width 121 height 15
click at [962, 24] on span "[PERSON_NAME]" at bounding box center [977, 20] width 80 height 13
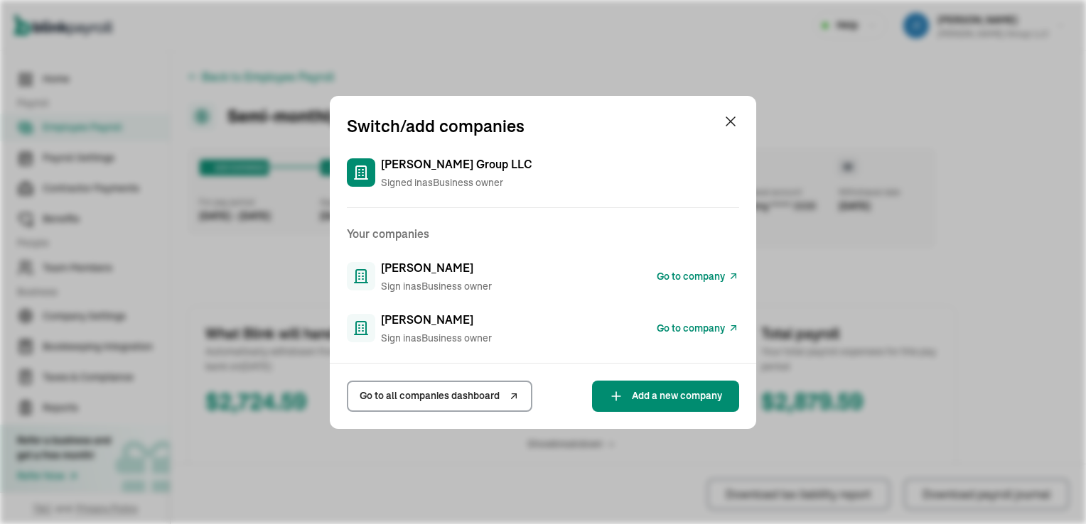
click at [721, 324] on span "Go to company" at bounding box center [691, 328] width 68 height 15
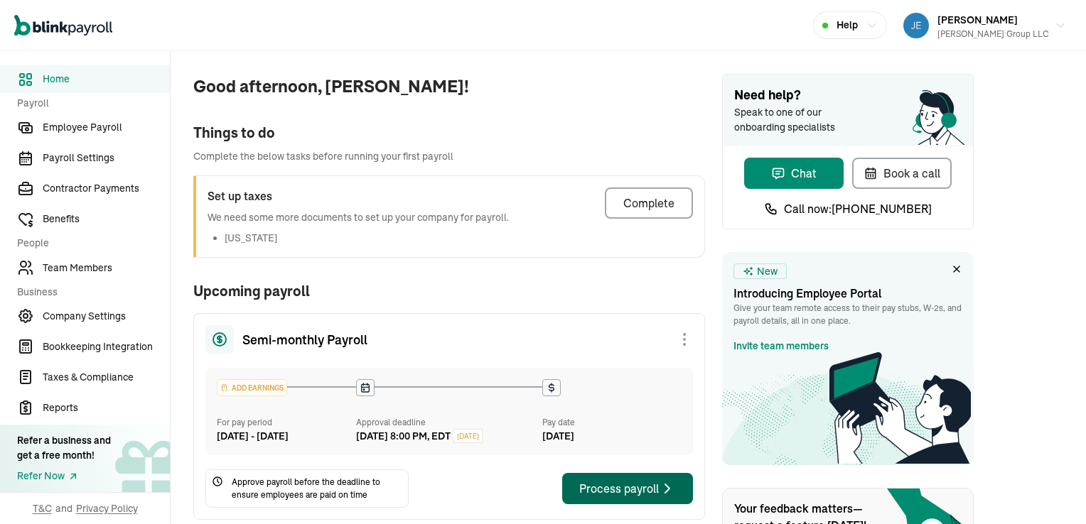
click at [624, 497] on div "Process payroll" at bounding box center [627, 488] width 97 height 17
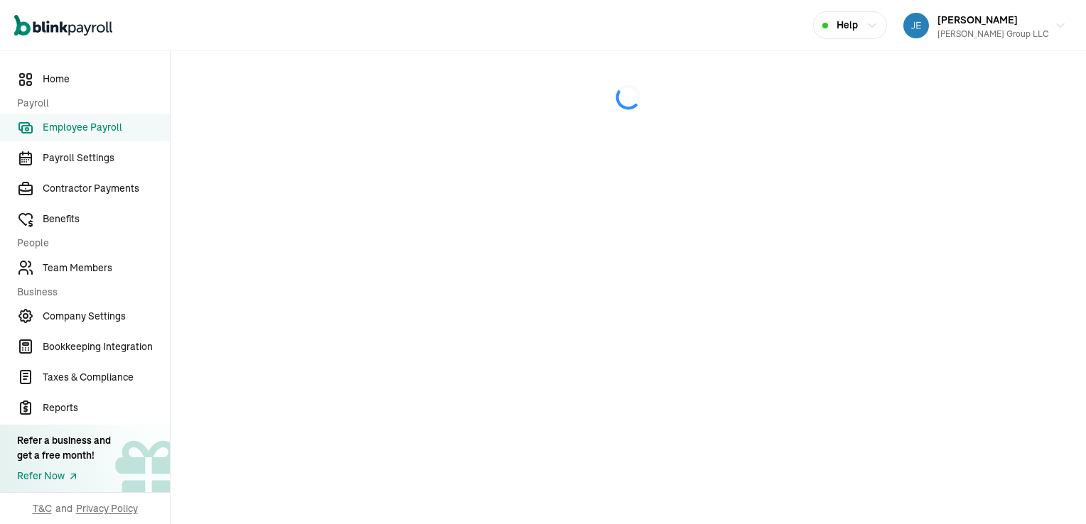
select select "direct_deposit"
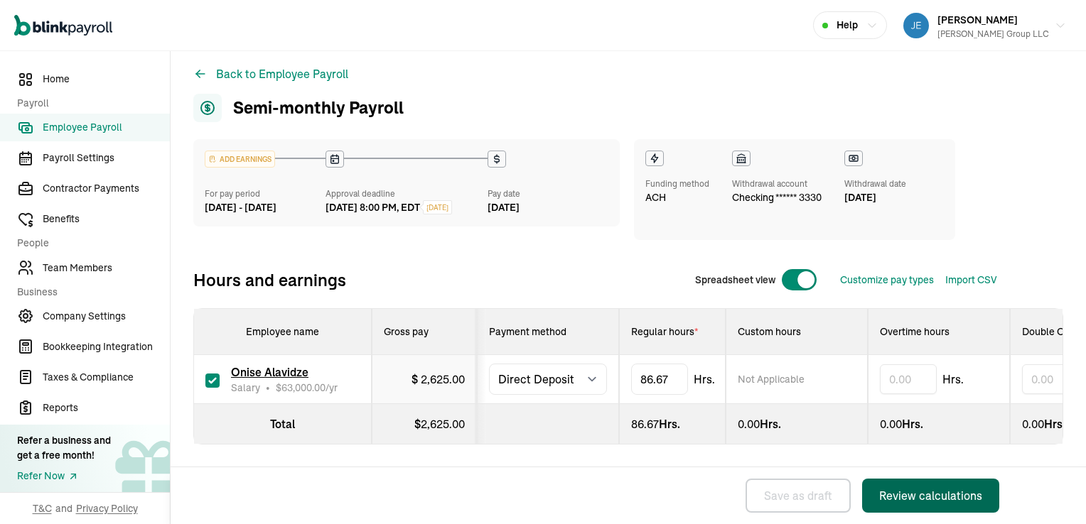
click at [913, 490] on div "Review calculations" at bounding box center [930, 496] width 103 height 17
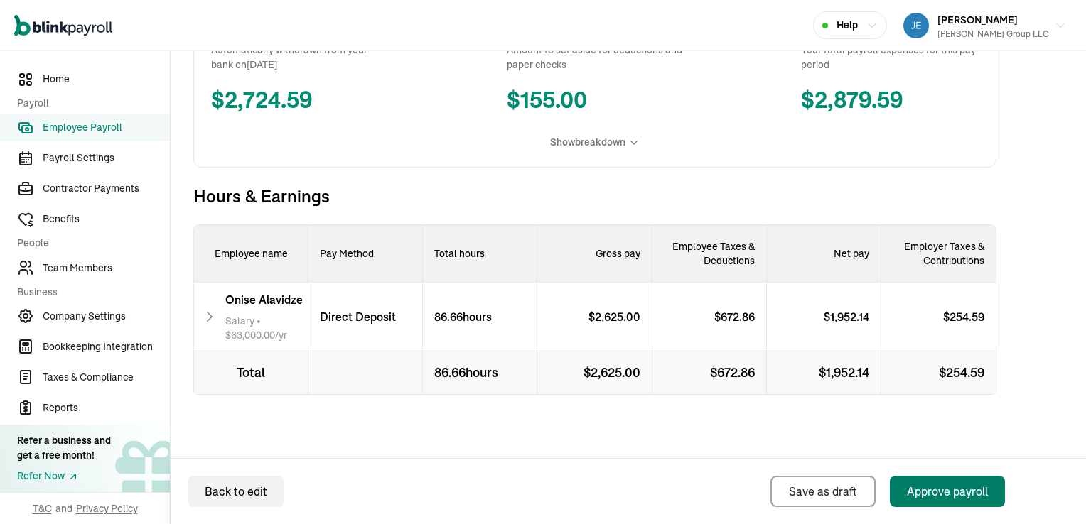
click at [949, 490] on div "Approve payroll" at bounding box center [947, 491] width 81 height 17
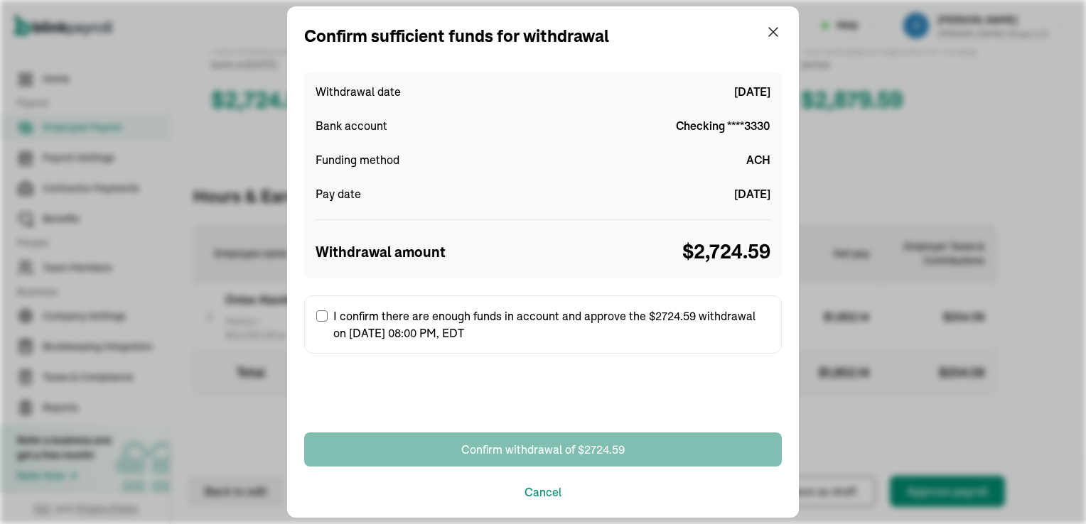
click at [323, 315] on input "I confirm there are enough funds in account and approve the $2724.59 withdrawal…" at bounding box center [321, 316] width 11 height 11
checkbox input "true"
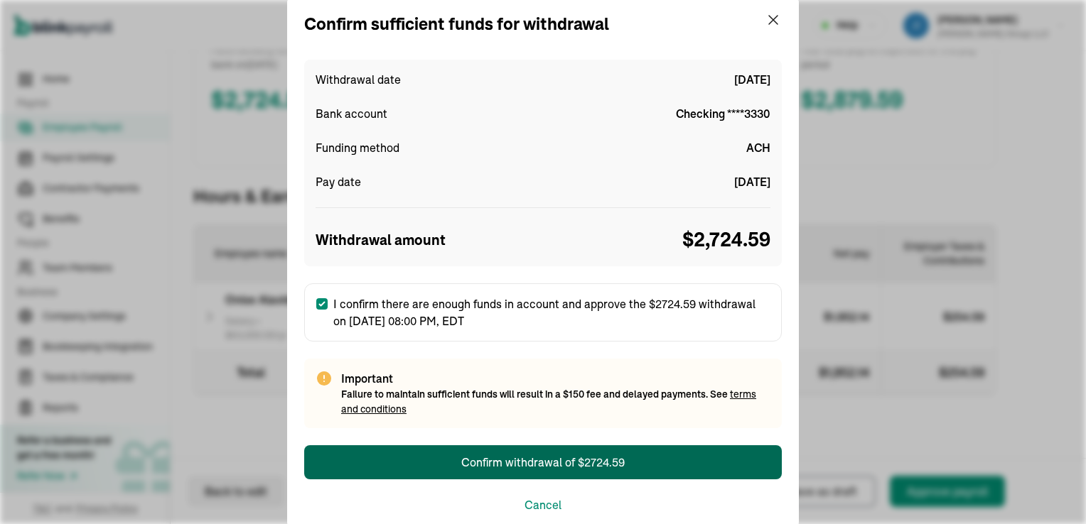
click at [527, 461] on div "Confirm withdrawal of $2724.59" at bounding box center [542, 462] width 163 height 17
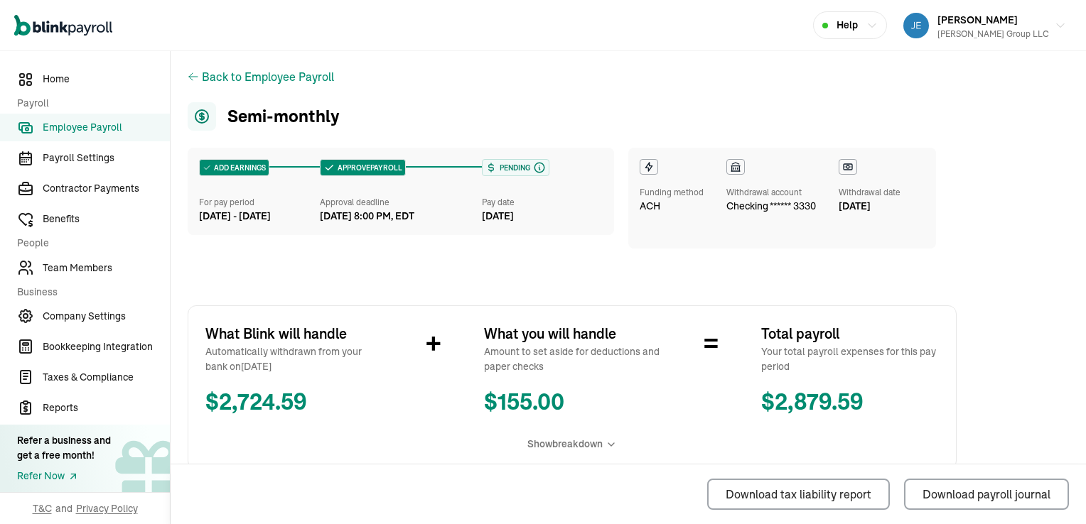
click at [556, 214] on div "[DATE]" at bounding box center [542, 216] width 121 height 15
click at [962, 24] on span "[PERSON_NAME]" at bounding box center [977, 20] width 80 height 13
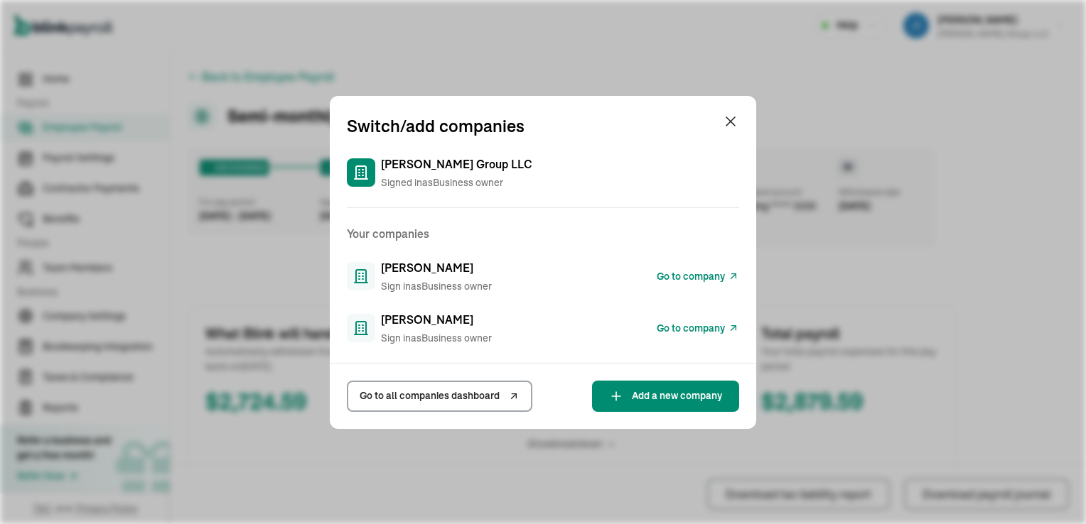
click at [721, 324] on span "Go to company" at bounding box center [691, 328] width 68 height 15
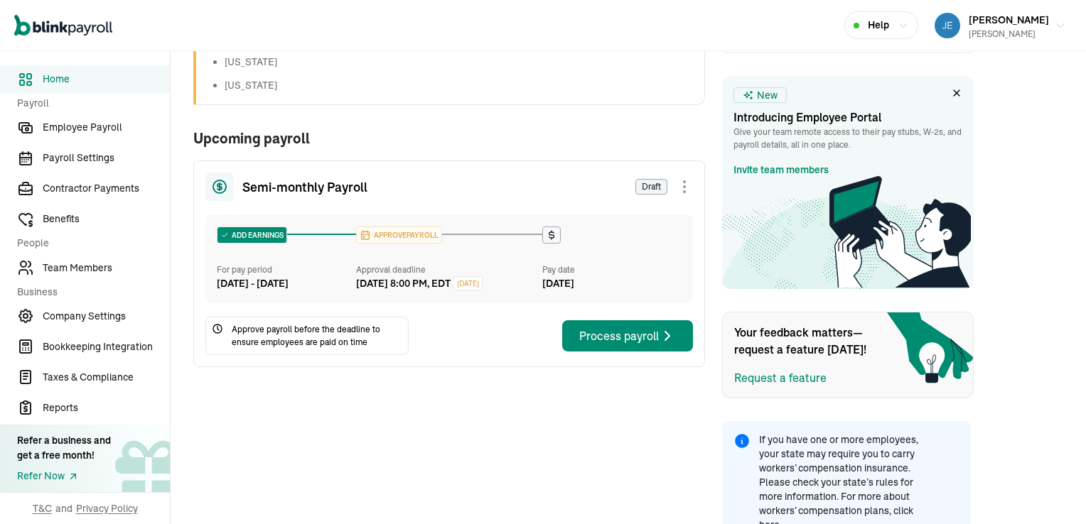
scroll to position [194, 0]
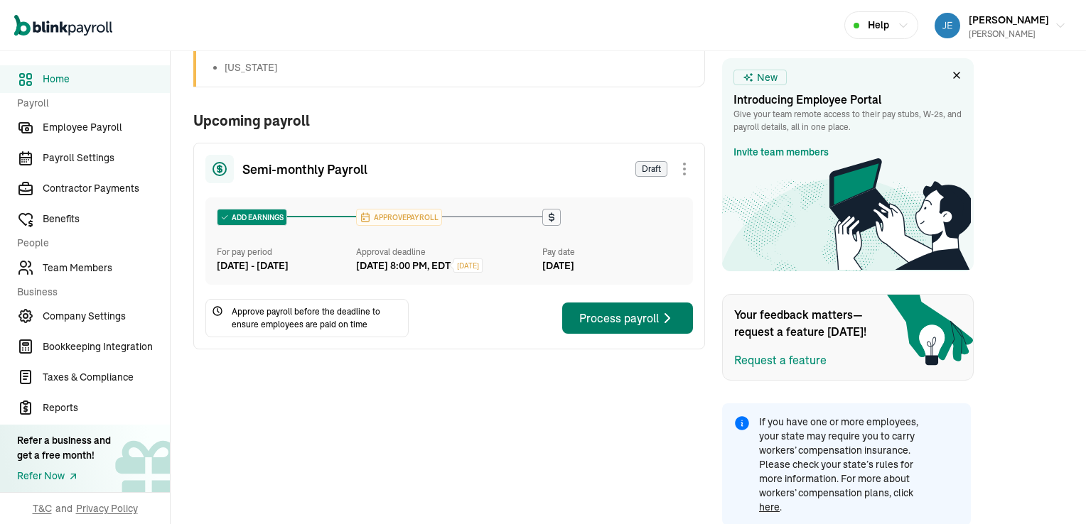
click at [623, 327] on div "Process payroll" at bounding box center [627, 318] width 97 height 17
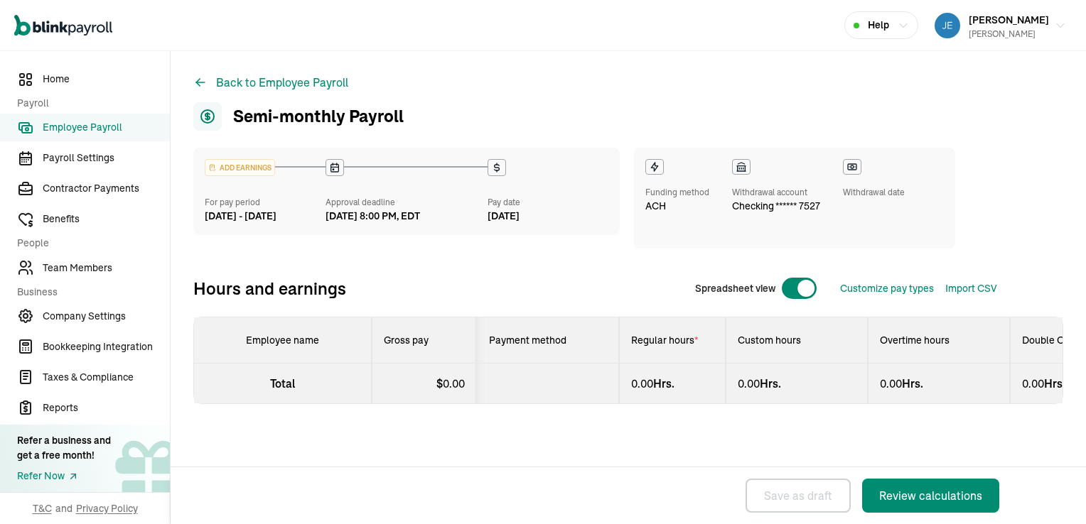
select select "direct_deposit"
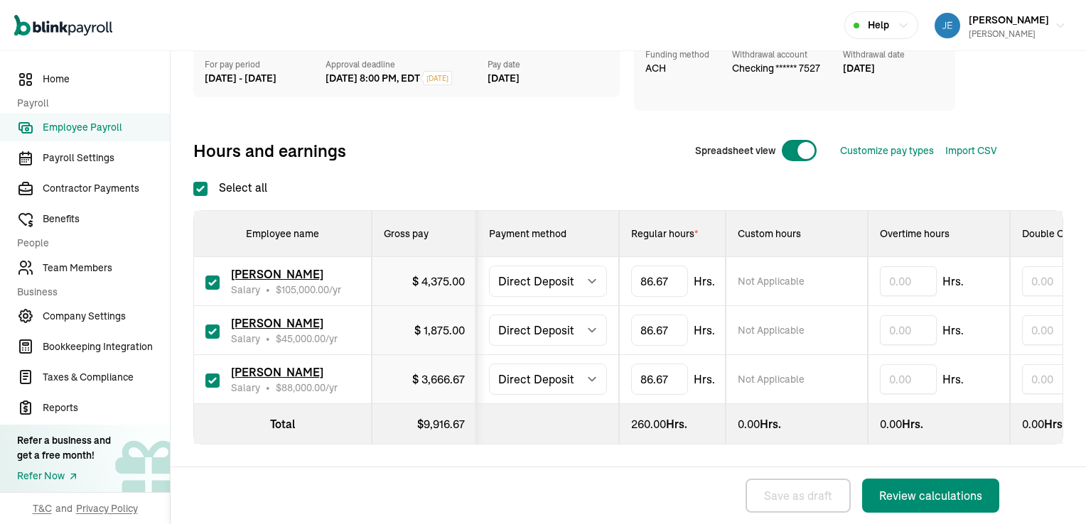
scroll to position [149, 0]
click at [910, 497] on div "Review calculations" at bounding box center [930, 496] width 103 height 17
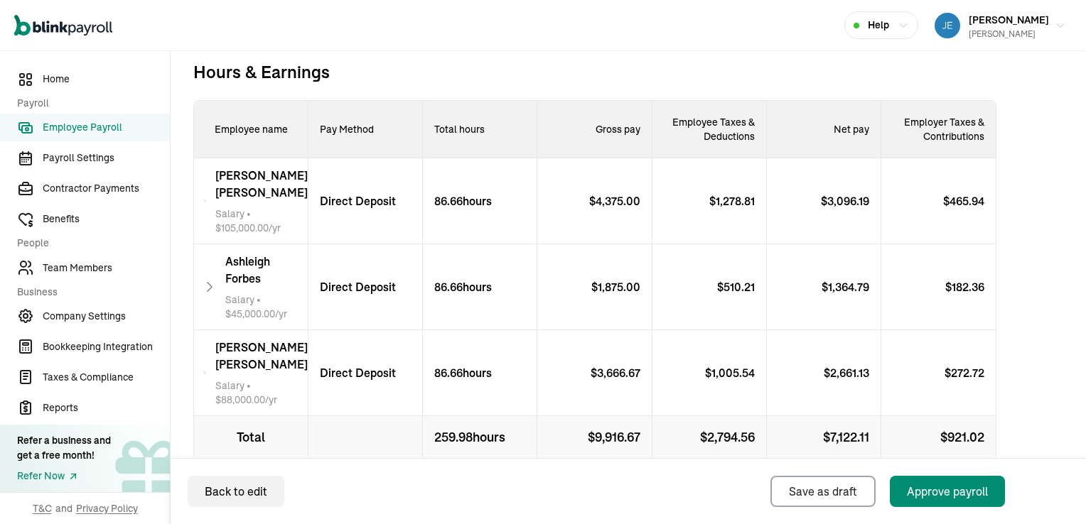
scroll to position [457, 0]
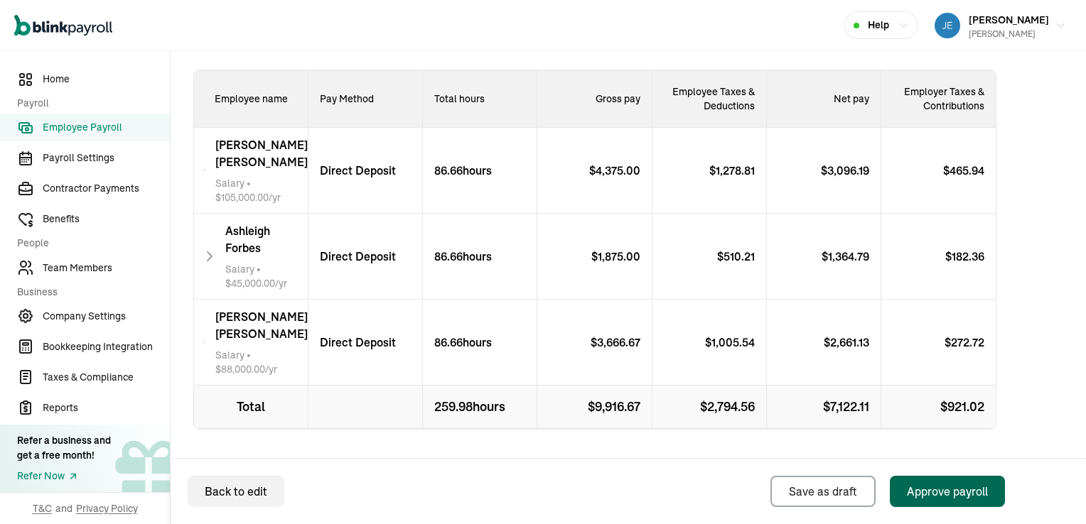
click at [946, 492] on div "Approve payroll" at bounding box center [947, 491] width 81 height 17
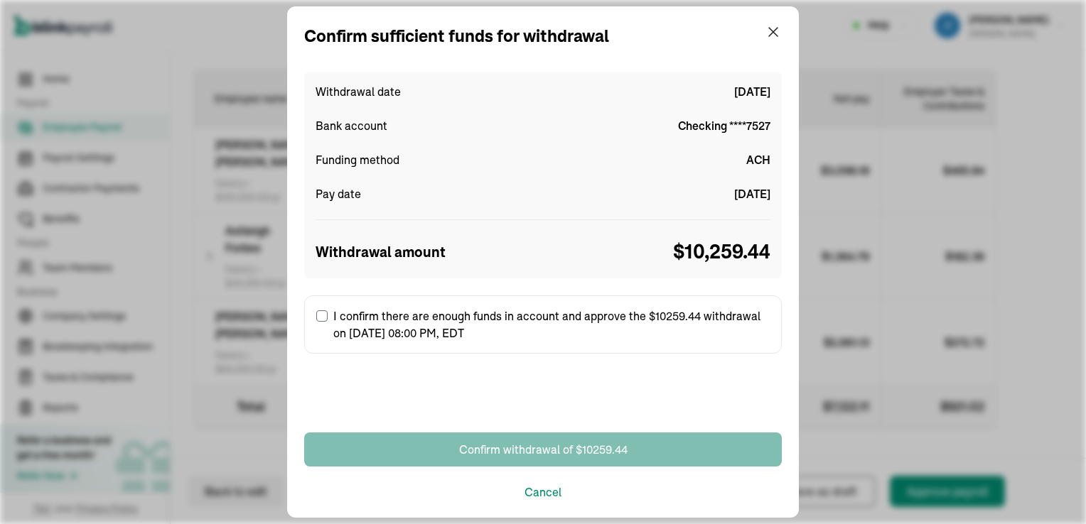
click at [321, 308] on label "I confirm there are enough funds in account and approve the $10259.44 withdrawa…" at bounding box center [543, 325] width 478 height 58
click at [321, 311] on input "I confirm there are enough funds in account and approve the $10259.44 withdrawa…" at bounding box center [321, 316] width 11 height 11
checkbox input "true"
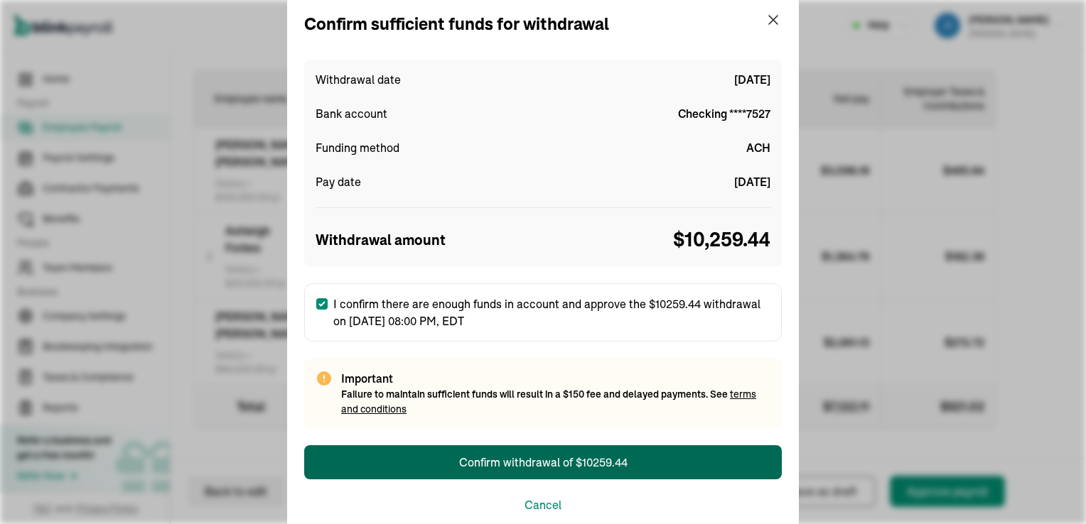
click at [557, 461] on div "Confirm withdrawal of $10259.44" at bounding box center [543, 462] width 168 height 17
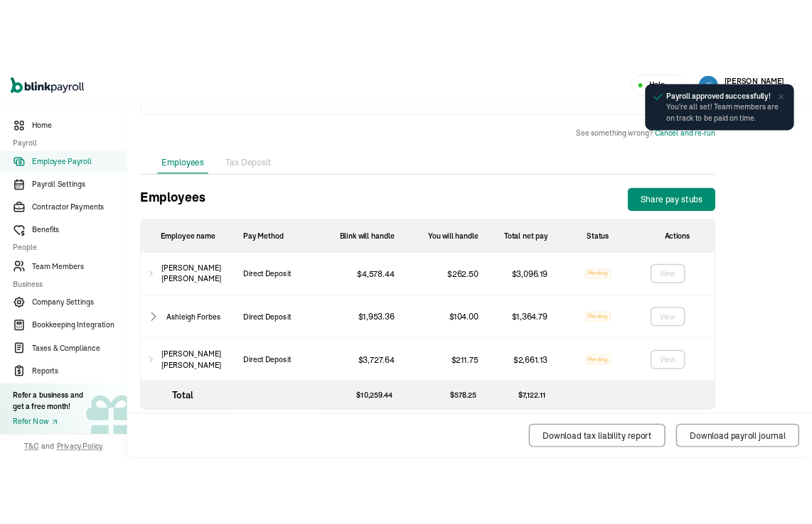
scroll to position [420, 0]
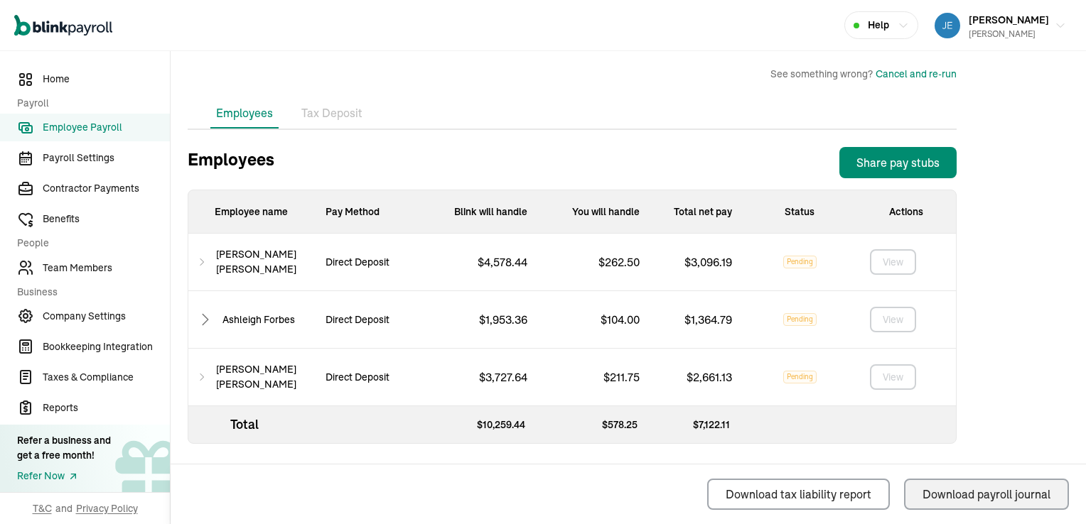
click at [959, 496] on div "Download payroll journal" at bounding box center [986, 494] width 128 height 17
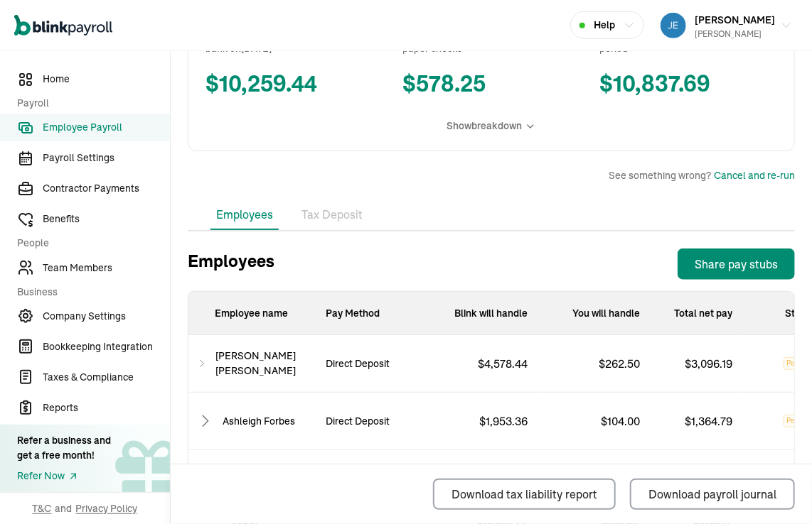
scroll to position [534, 0]
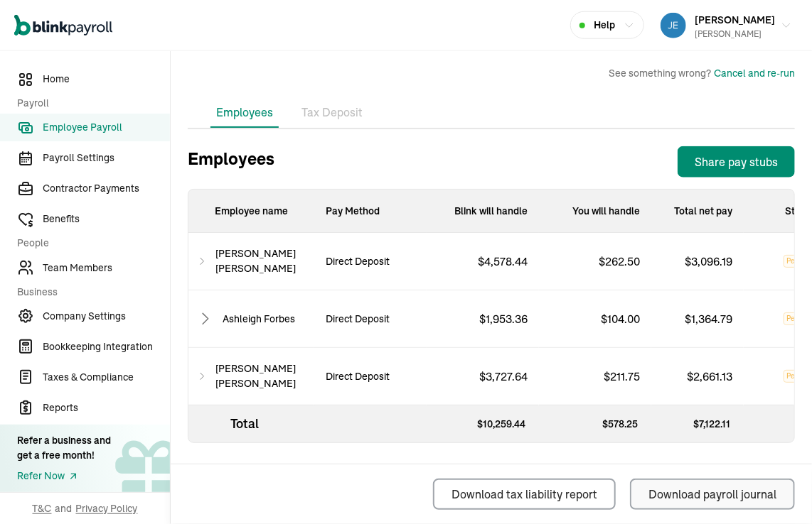
click at [677, 493] on div "Download payroll journal" at bounding box center [712, 494] width 128 height 17
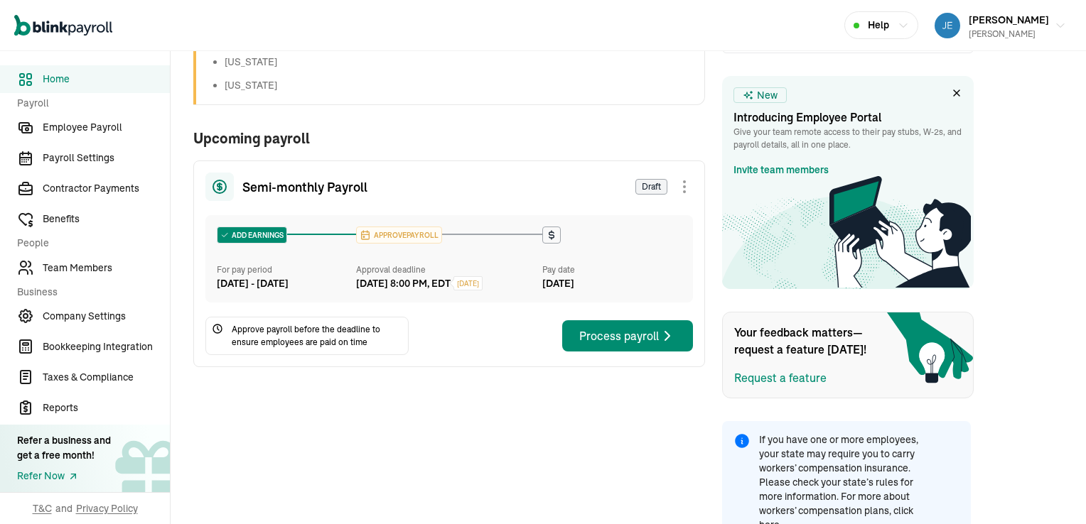
scroll to position [194, 0]
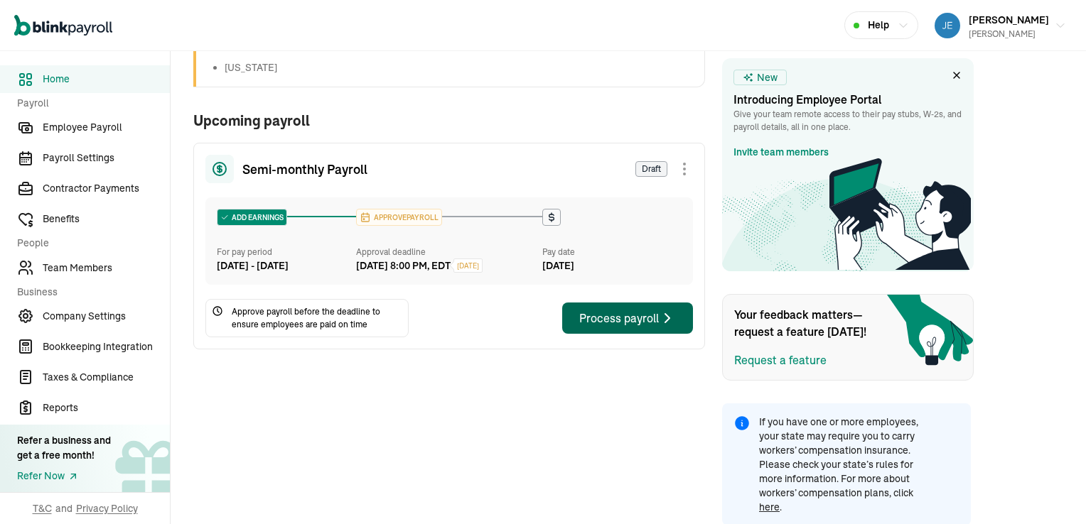
click at [623, 327] on div "Process payroll" at bounding box center [627, 318] width 97 height 17
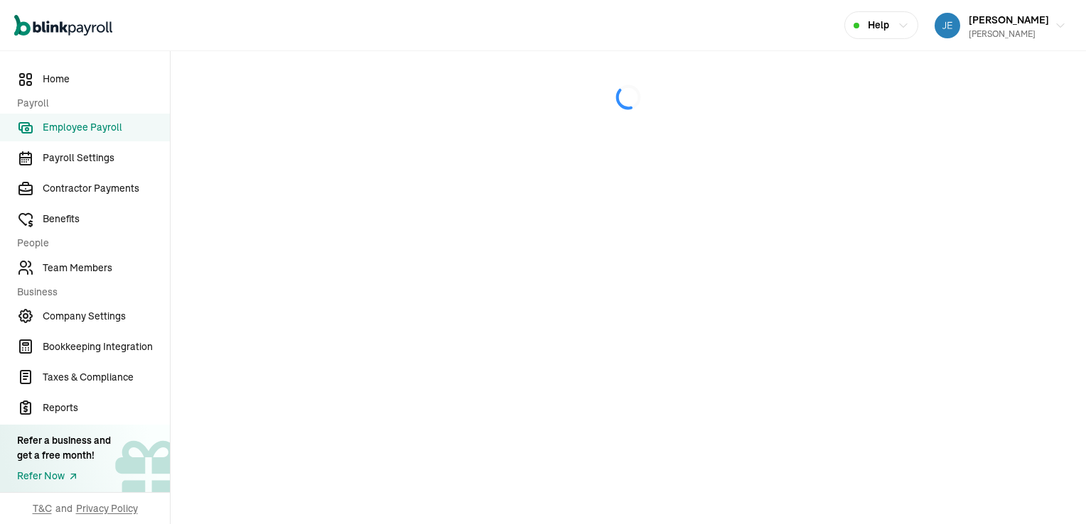
select select "direct_deposit"
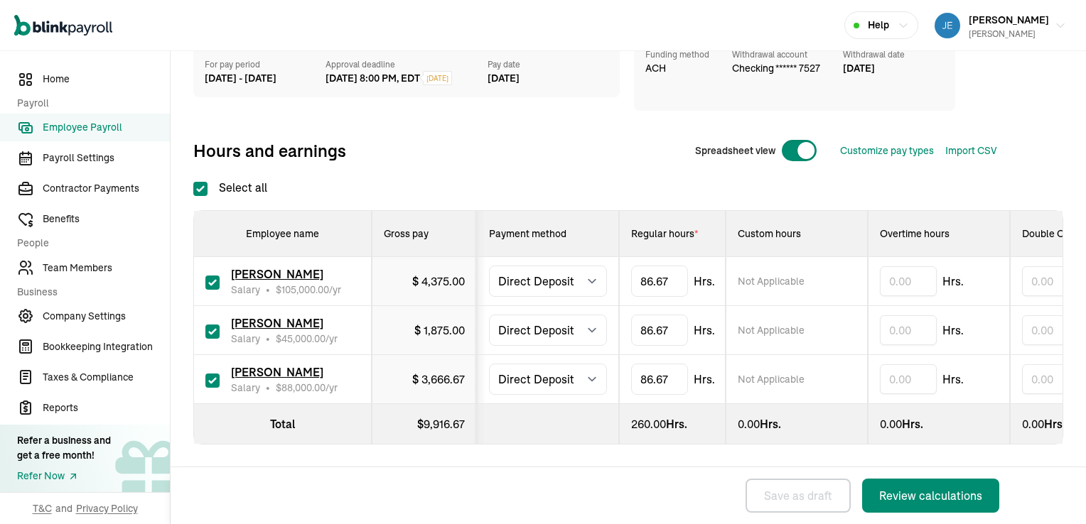
scroll to position [149, 0]
click at [910, 497] on div "Review calculations" at bounding box center [930, 496] width 103 height 17
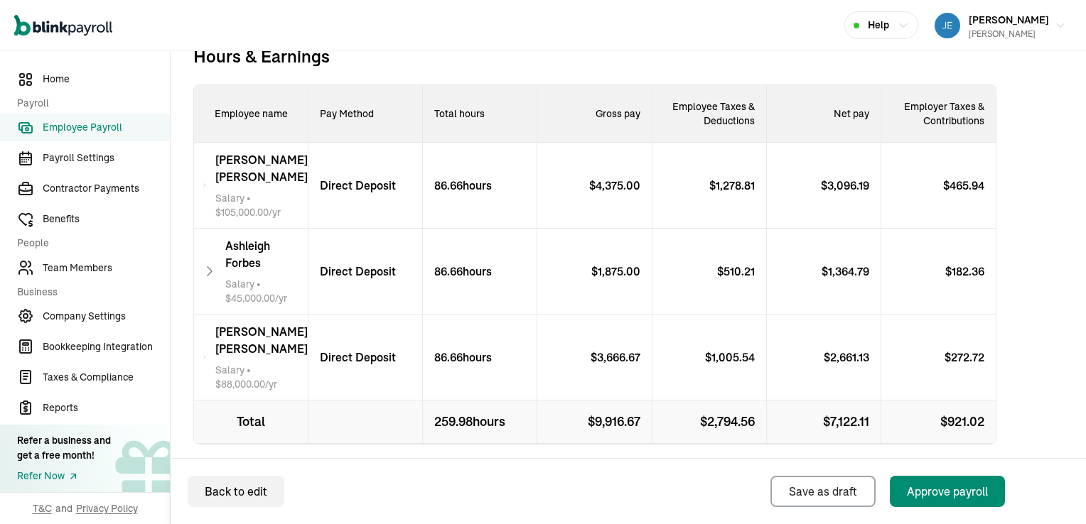
scroll to position [457, 0]
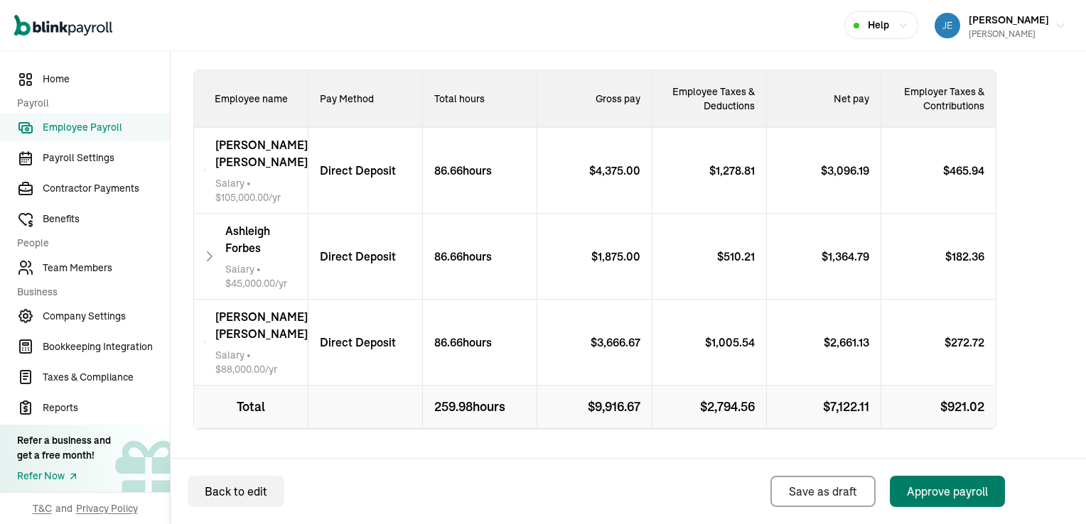
click at [946, 492] on div "Approve payroll" at bounding box center [947, 491] width 81 height 17
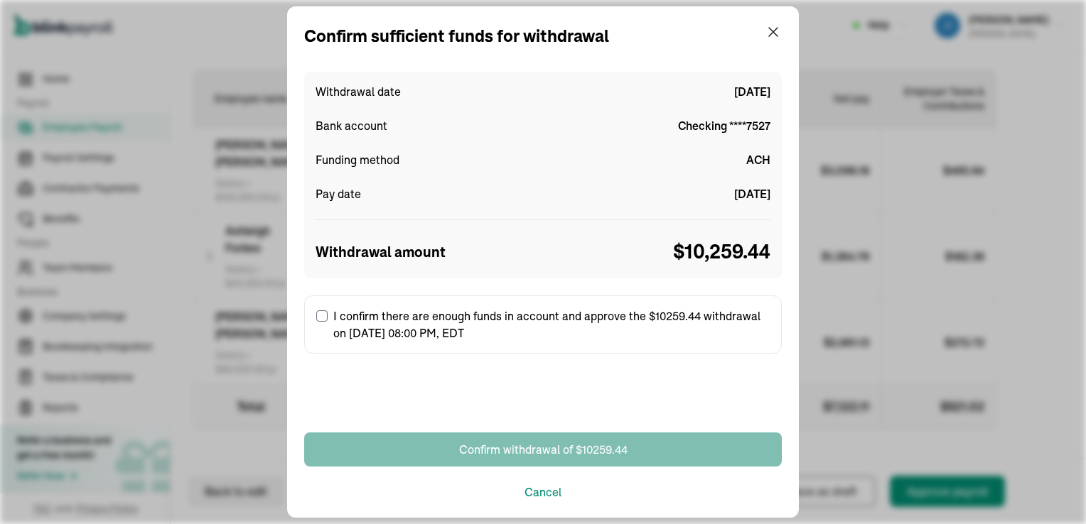
click at [321, 308] on label "I confirm there are enough funds in account and approve the $10259.44 withdrawa…" at bounding box center [543, 325] width 478 height 58
click at [321, 311] on input "I confirm there are enough funds in account and approve the $10259.44 withdrawa…" at bounding box center [321, 316] width 11 height 11
checkbox input "true"
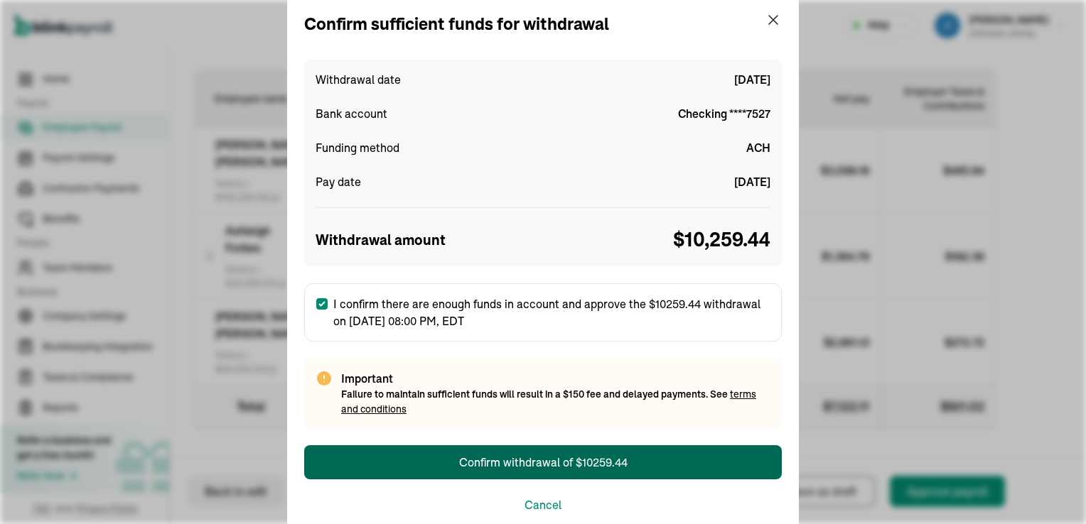
click at [557, 461] on div "Confirm withdrawal of $10259.44" at bounding box center [543, 462] width 168 height 17
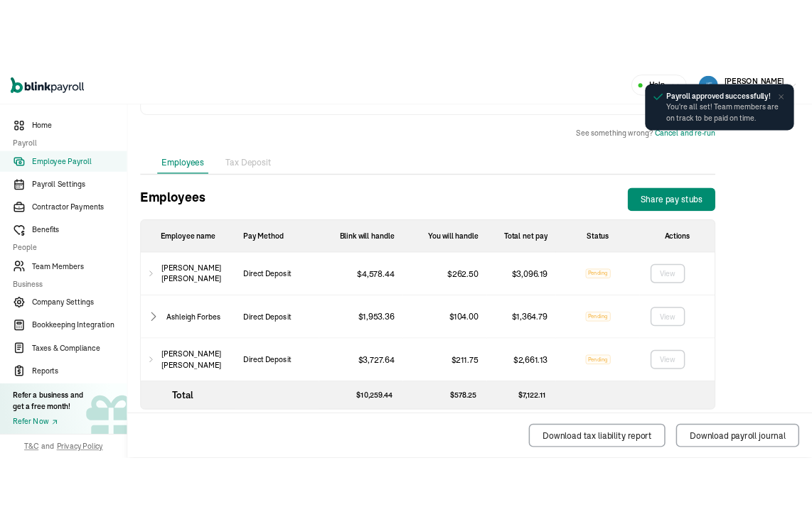
scroll to position [420, 0]
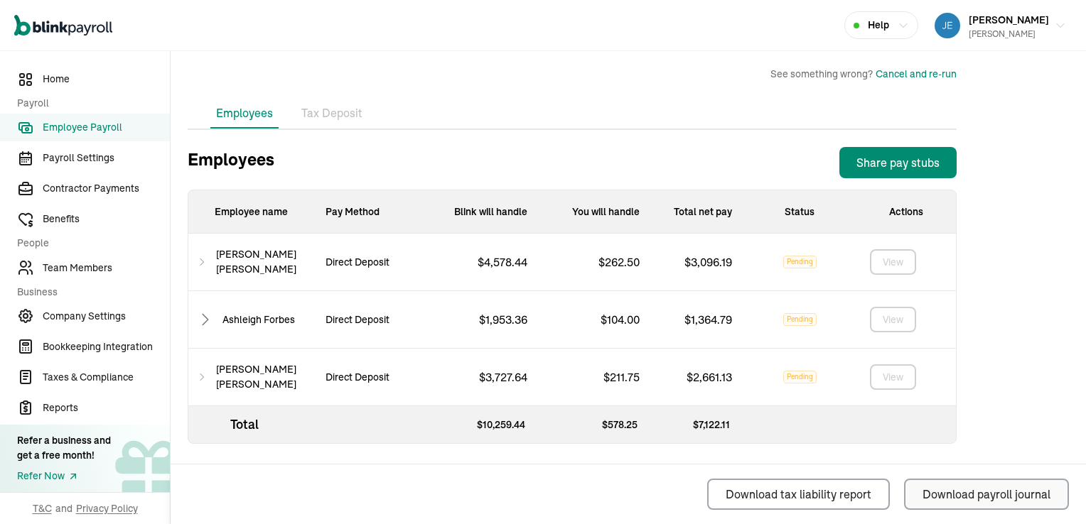
click at [959, 496] on div "Download payroll journal" at bounding box center [986, 494] width 128 height 17
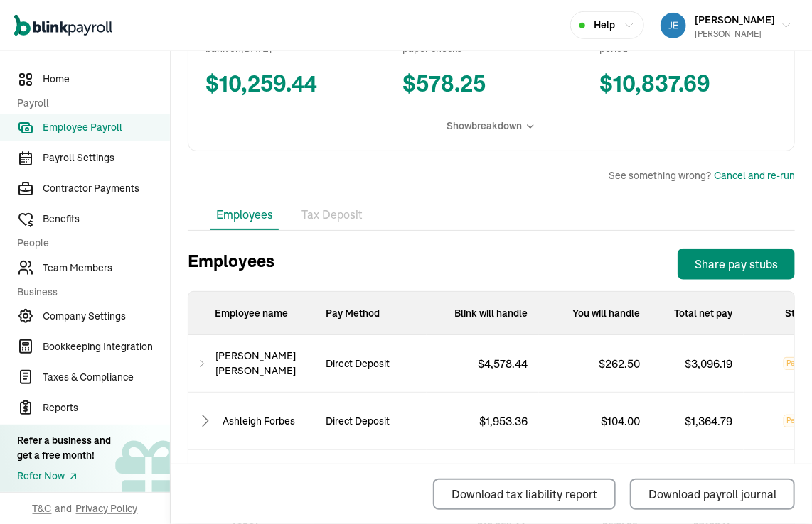
scroll to position [534, 0]
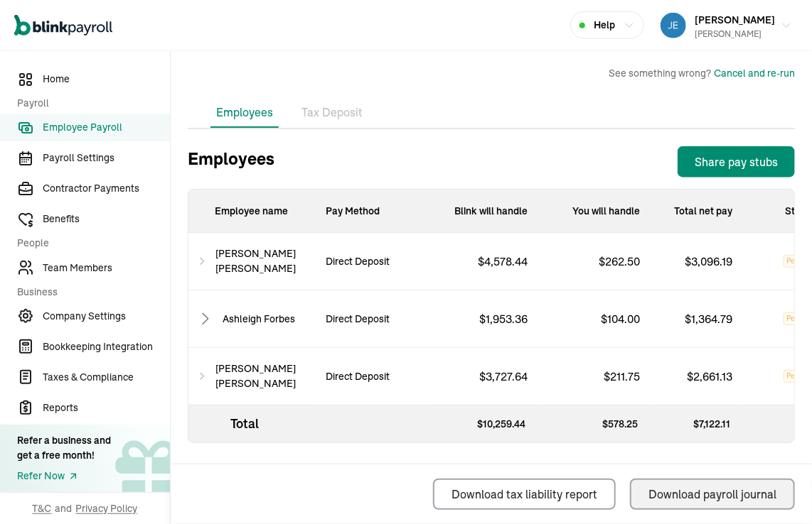
click at [677, 493] on div "Download payroll journal" at bounding box center [712, 494] width 128 height 17
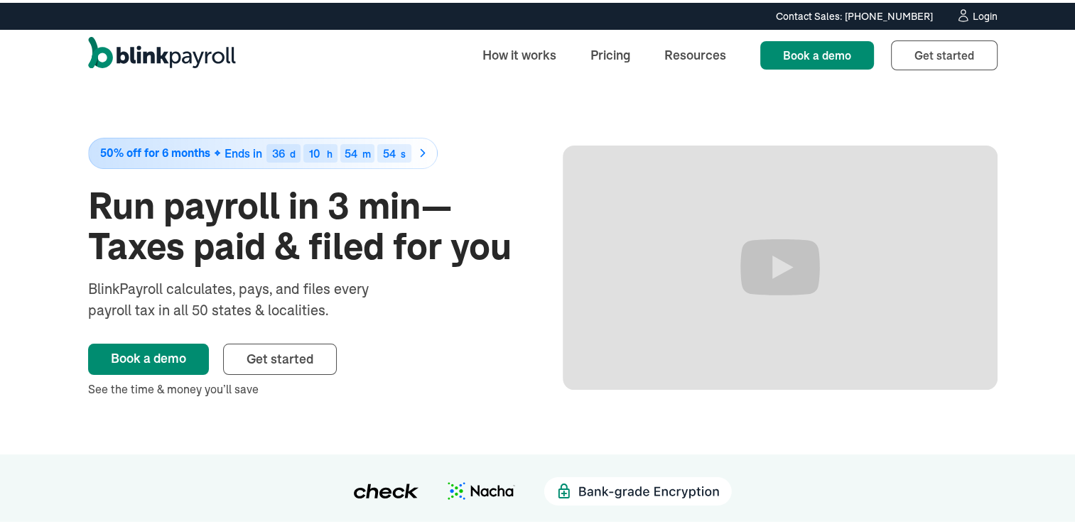
click at [978, 13] on div "Login" at bounding box center [985, 14] width 25 height 10
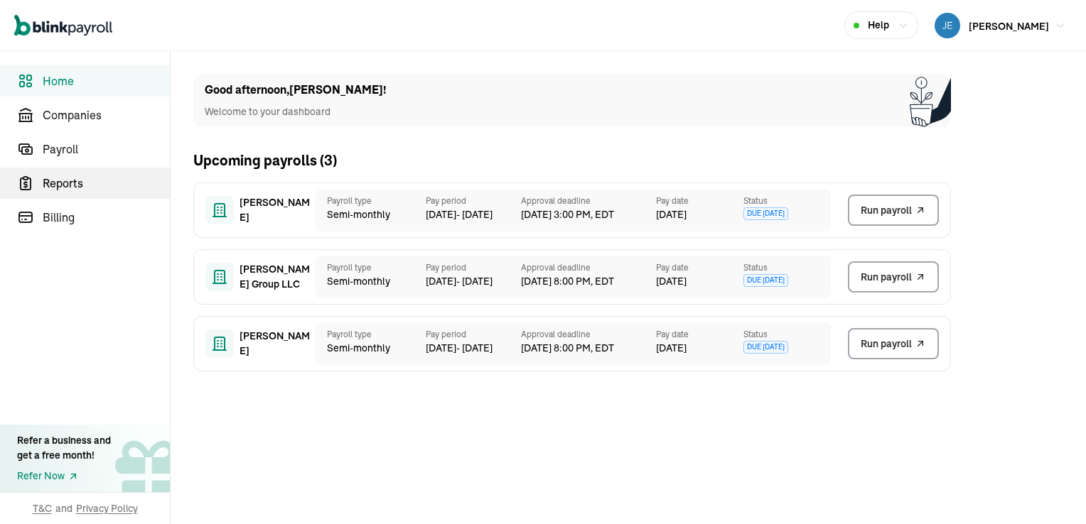
click at [63, 183] on span "Reports" at bounding box center [106, 183] width 127 height 17
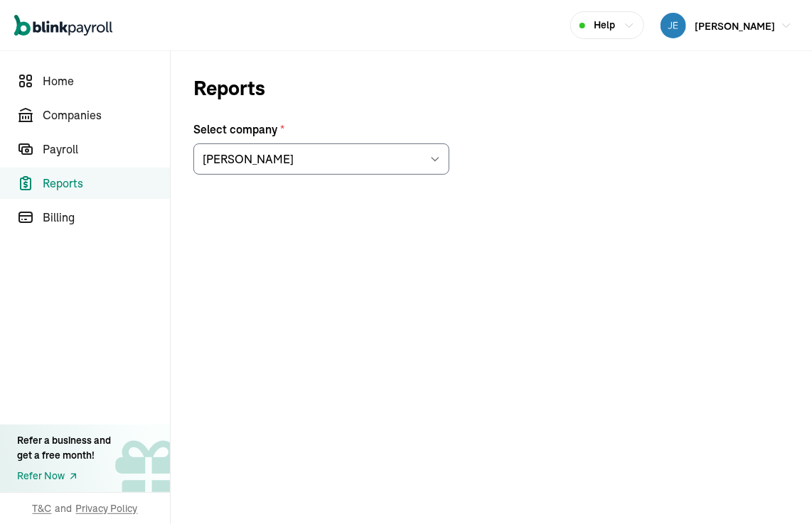
click at [434, 158] on icon at bounding box center [434, 159] width 11 height 11
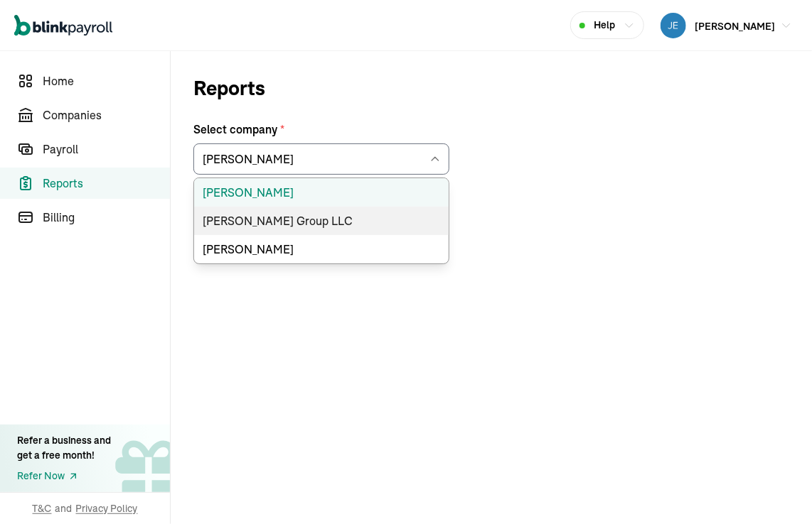
click at [296, 223] on li "[PERSON_NAME] Group LLC" at bounding box center [321, 221] width 254 height 28
type input "[PERSON_NAME] Group LLC"
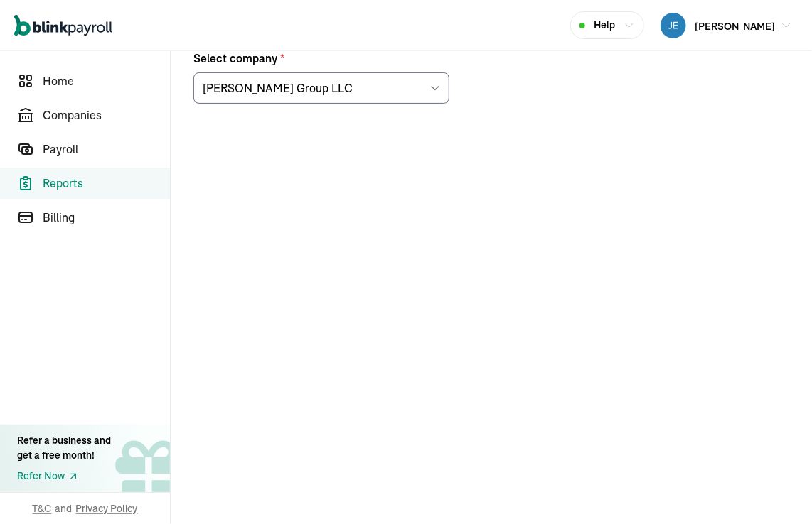
scroll to position [98, 0]
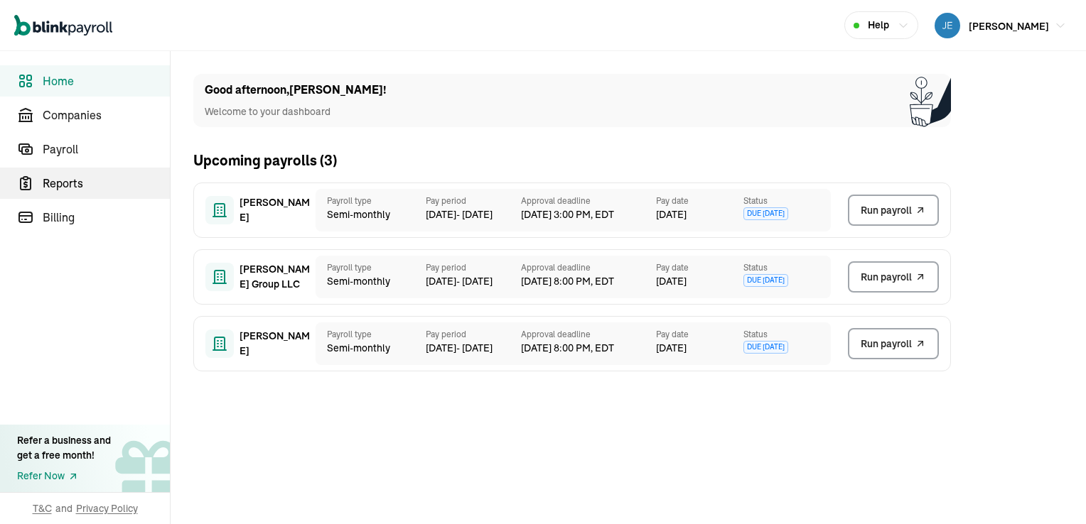
click at [63, 183] on span "Reports" at bounding box center [106, 183] width 127 height 17
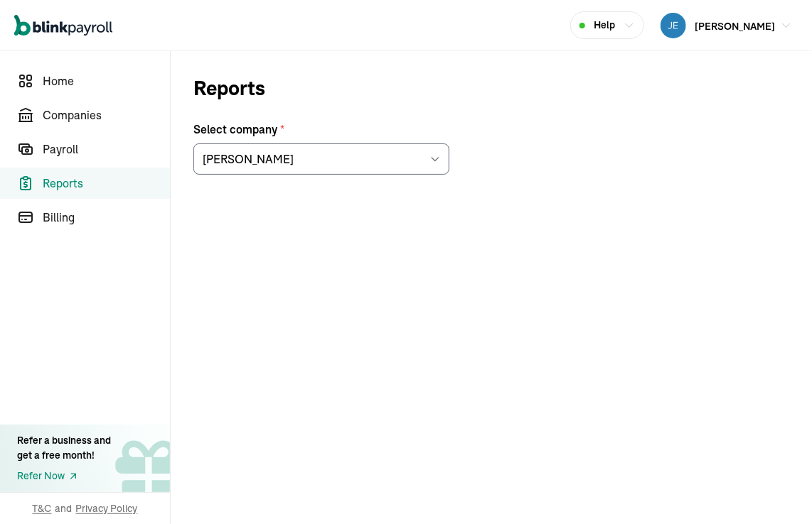
click at [434, 158] on icon at bounding box center [434, 159] width 11 height 11
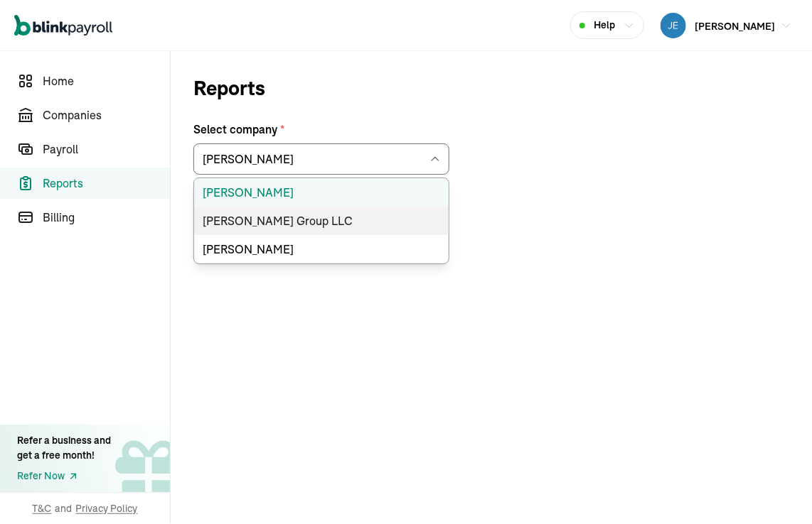
click at [296, 223] on li "[PERSON_NAME] Group LLC" at bounding box center [321, 221] width 254 height 28
type input "[PERSON_NAME] Group LLC"
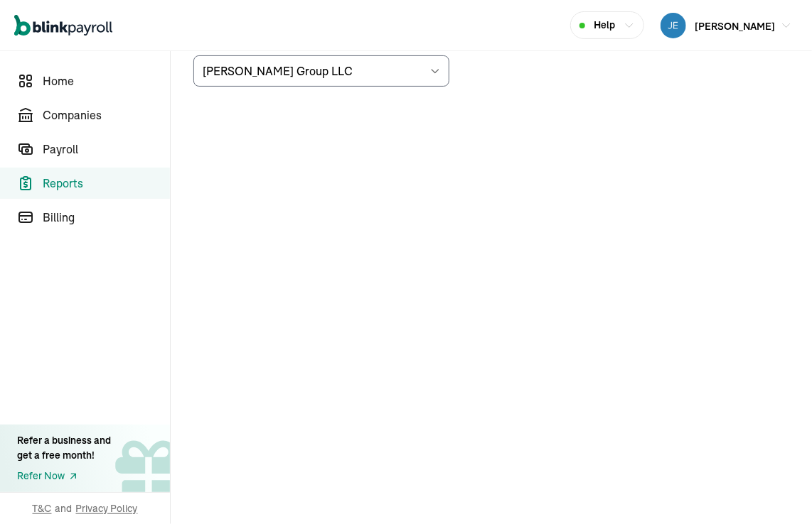
scroll to position [98, 0]
